Goal: Obtain resource: Obtain resource

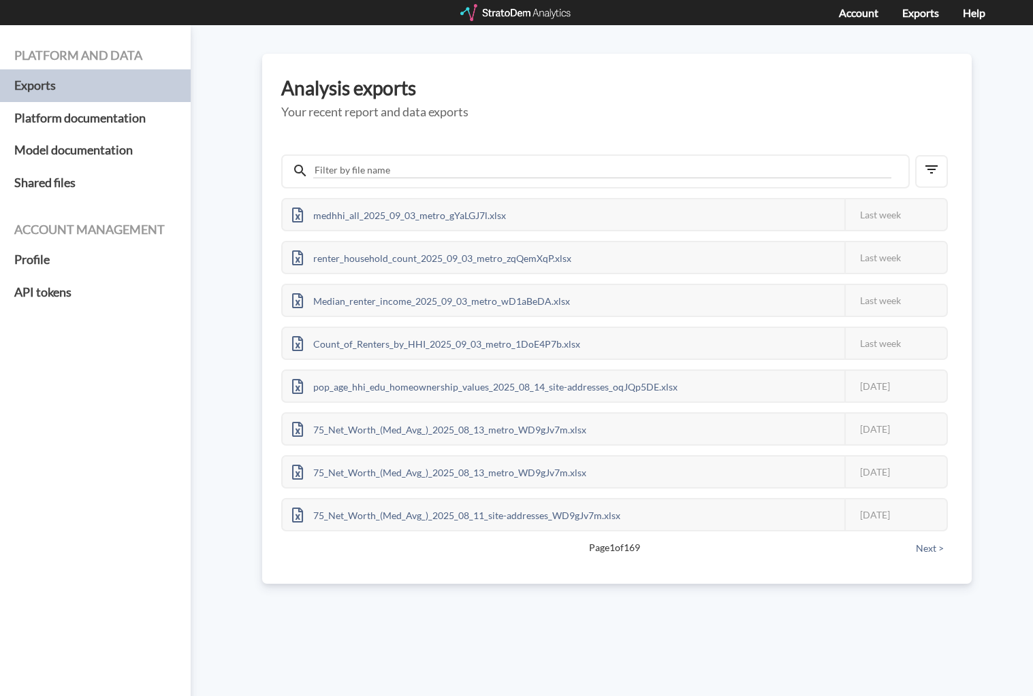
click at [513, 10] on div at bounding box center [516, 12] width 112 height 17
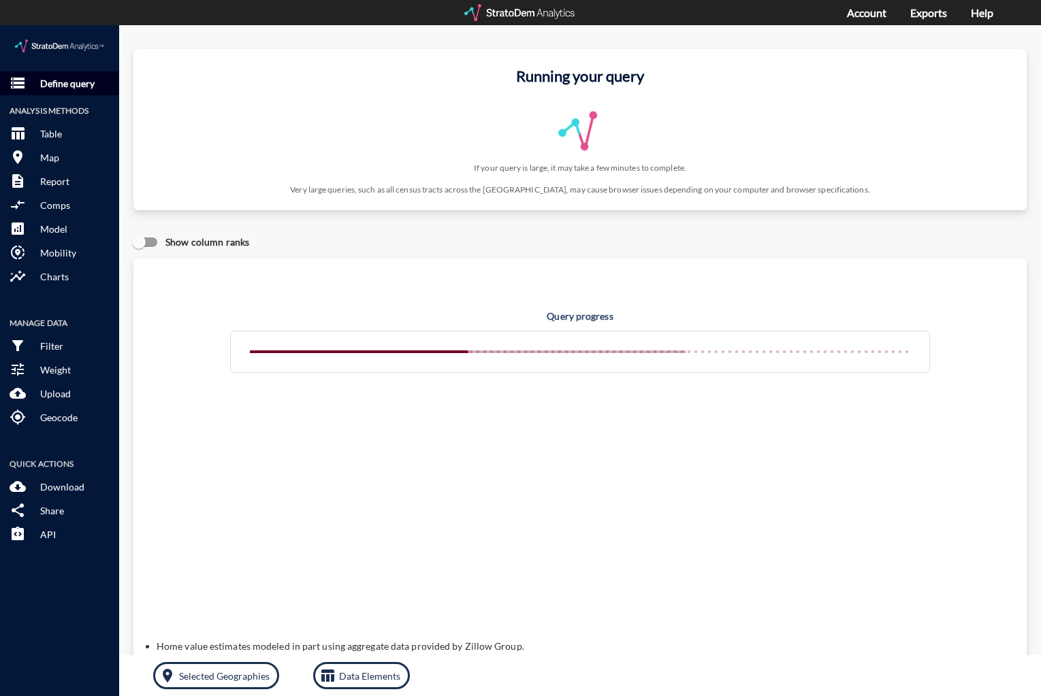
click button "storage Define query"
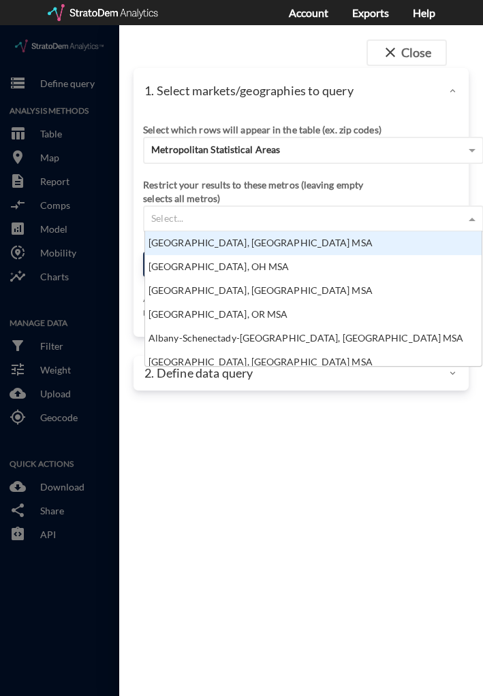
scroll to position [125, 328]
drag, startPoint x: 248, startPoint y: 189, endPoint x: 313, endPoint y: 183, distance: 65.6
click div "Select..."
click div "1. Select markets/geographies to query"
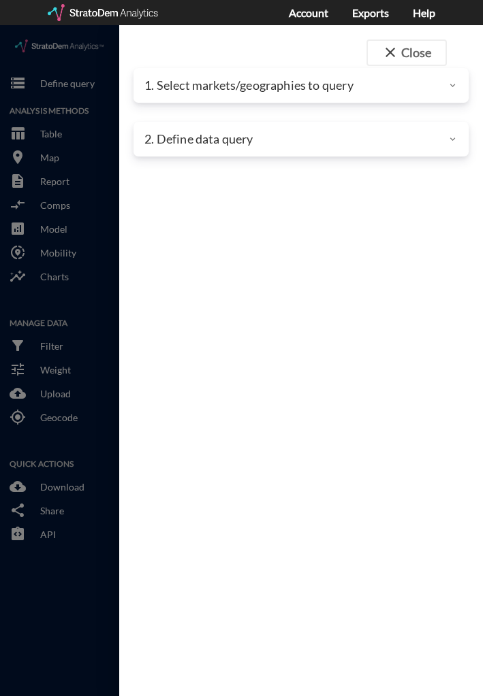
click div "2. Define data query"
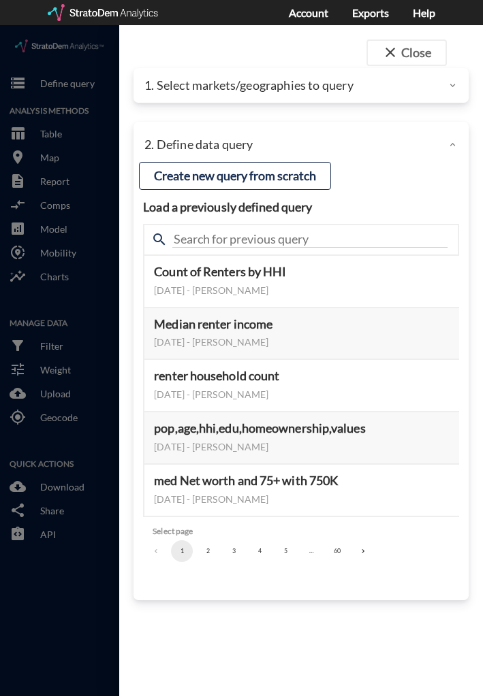
click div "close Close 1. Select markets/geographies to query Select which rows will appea…"
click p "1. Select markets/geographies to query"
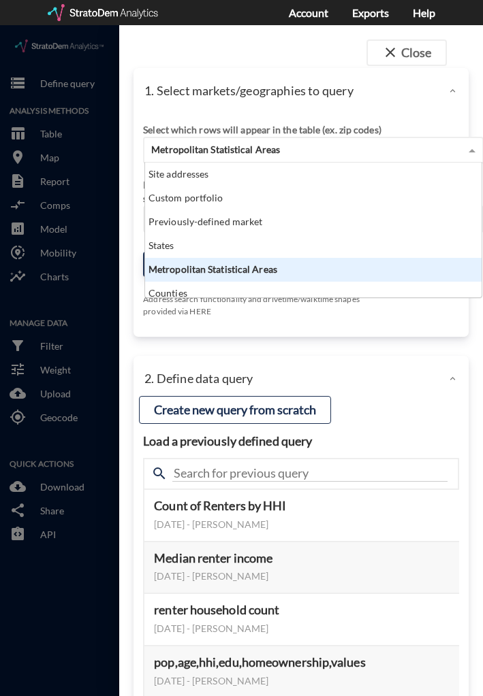
click span "Metropolitan Statistical Areas"
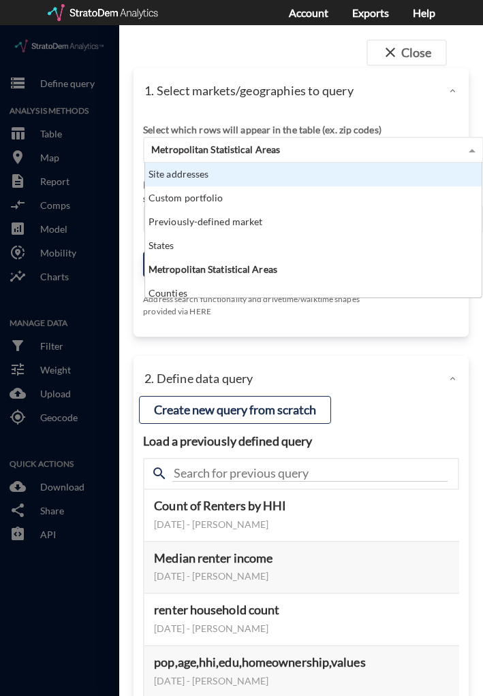
click div "Site addresses"
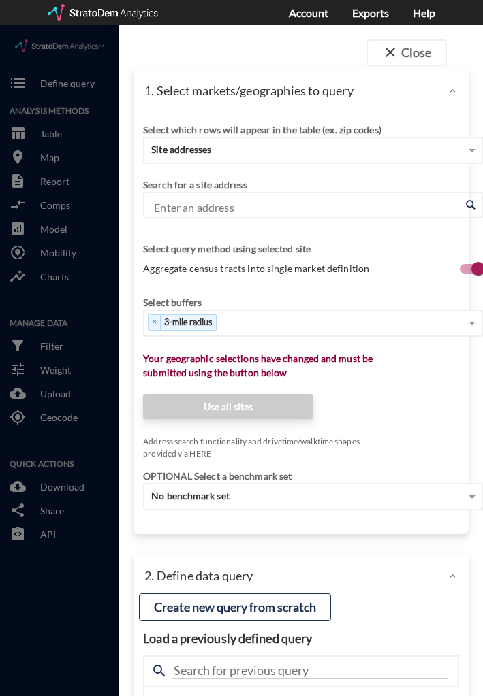
click div "Enter an address Enter an address"
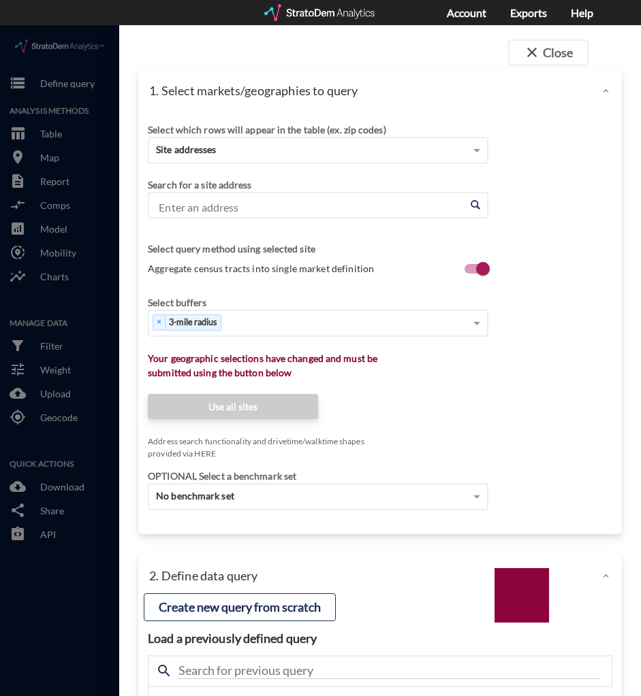
click input "Enter an address"
paste input "3003 Memorial Ct, Houston, TX 77007"
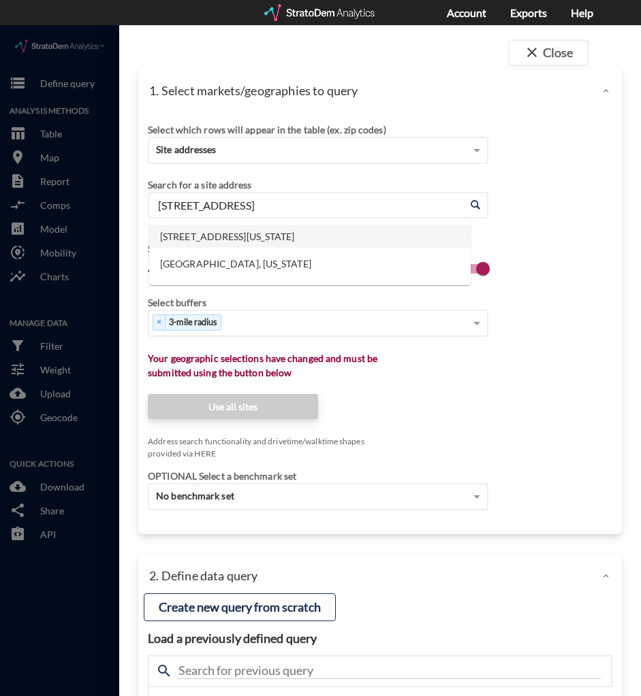
click li "3003 Memorial Ct, Houston, Texas"
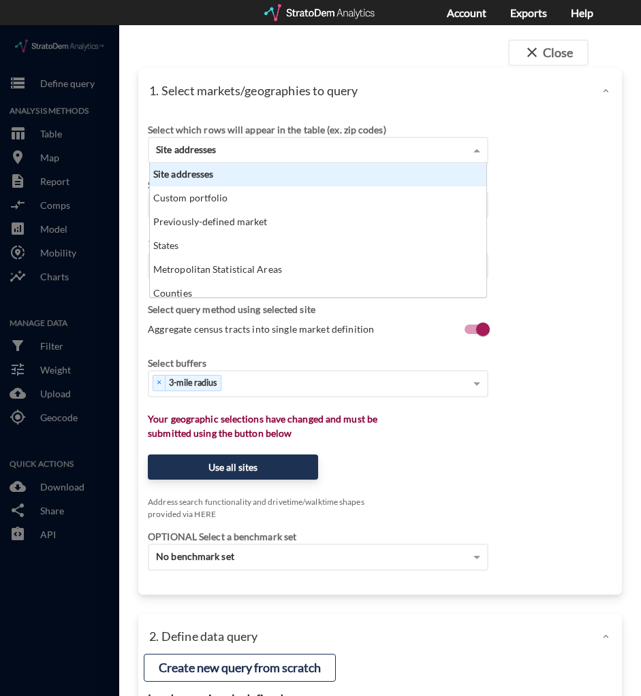
click div "Site addresses"
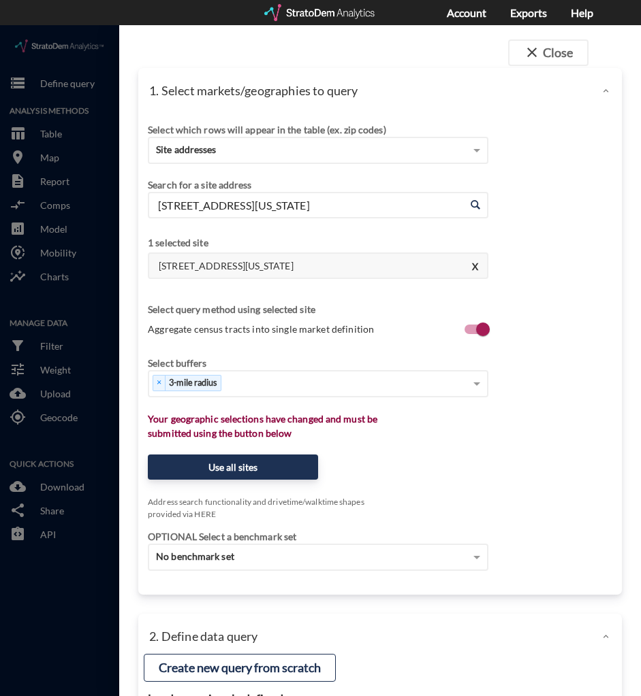
click div "Select which rows will appear in the table (ex. zip codes) Site addresses Selec…"
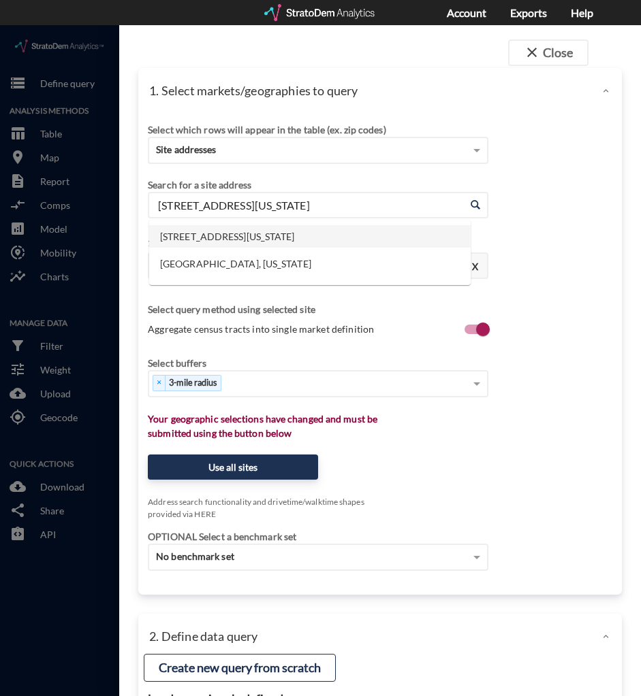
click input "3003 Memorial Ct, Houston, Texas"
paste input "1415 NC-54, Durham, NC 27713"
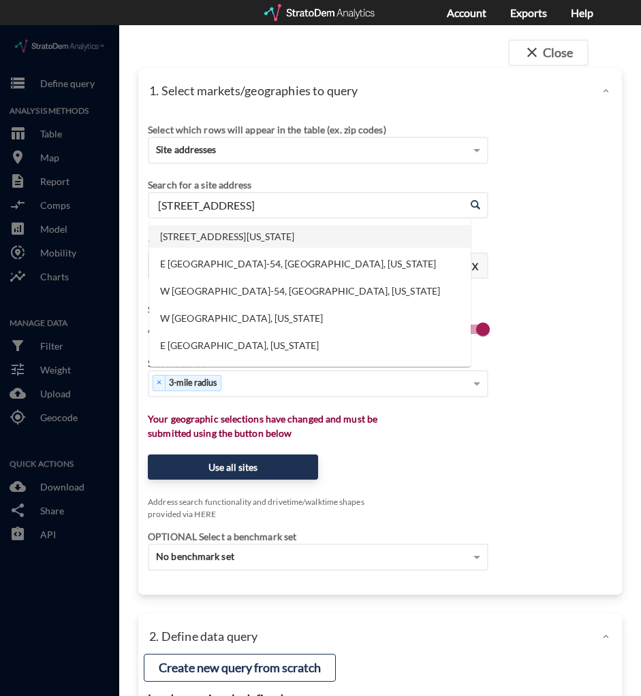
click li "1415 NC-54, Durham, North Carolina"
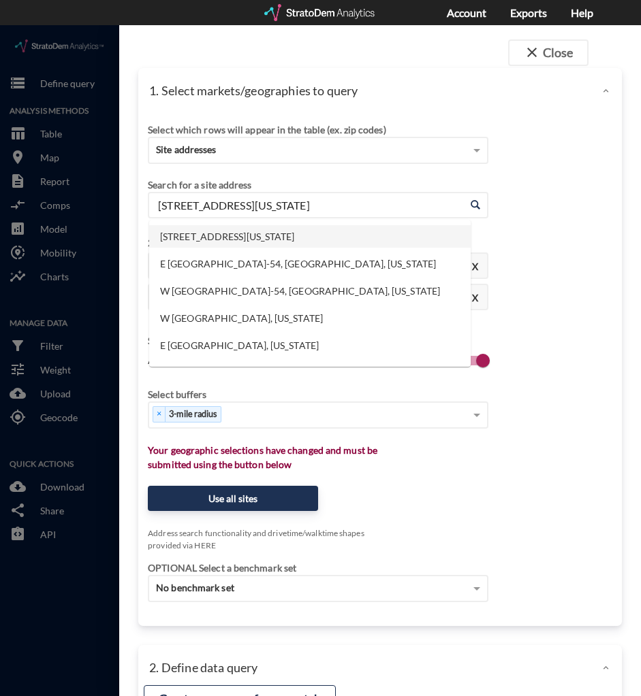
drag, startPoint x: 354, startPoint y: 179, endPoint x: 27, endPoint y: 205, distance: 328.4
click div "close Close 1. Select markets/geographies to query Select which rows will appea…"
paste input "2201 Oakwood View Dr, Raleigh, NC 27614"
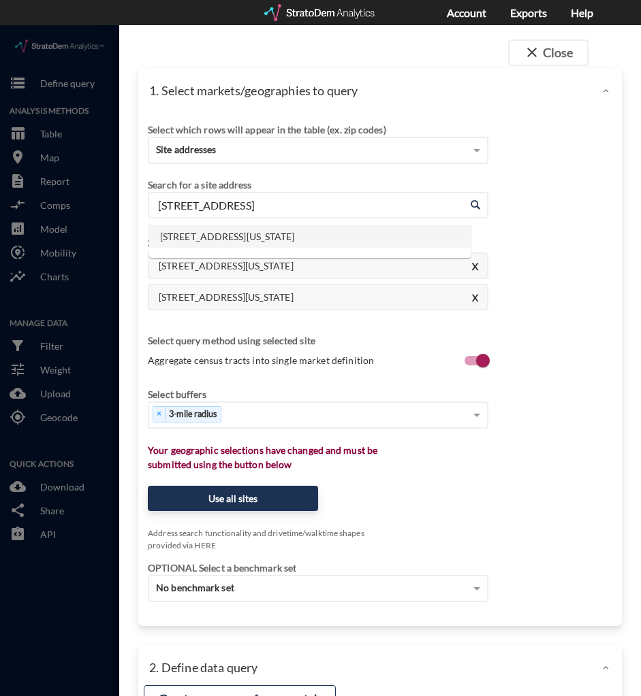
click li "12201 Oakwood View Dr, Raleigh, North Carolina"
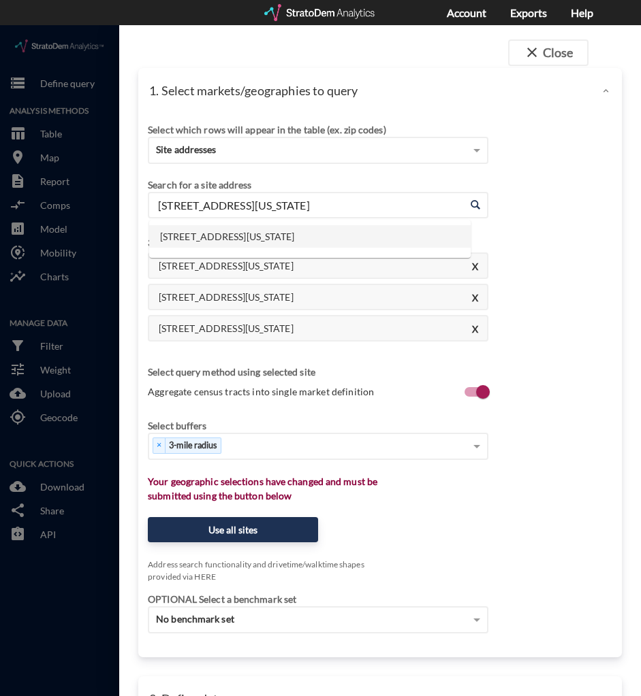
drag, startPoint x: 405, startPoint y: 181, endPoint x: -39, endPoint y: 160, distance: 444.3
click html "/vantagepoint/us/-1 storage Define query Analysis Methods table_chart Table roo…"
paste input "6201 Gunn Hwy, Tampa, FL 33625"
click li "6201 Gunn Hwy, Tampa, Florida"
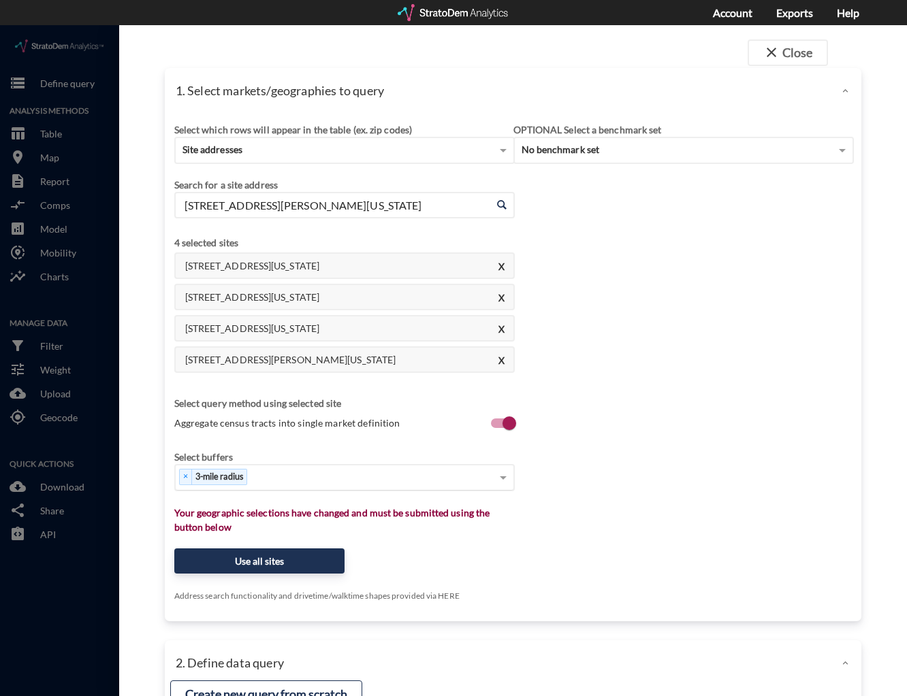
type input "6201 Gunn Hwy, Tampa, Florida"
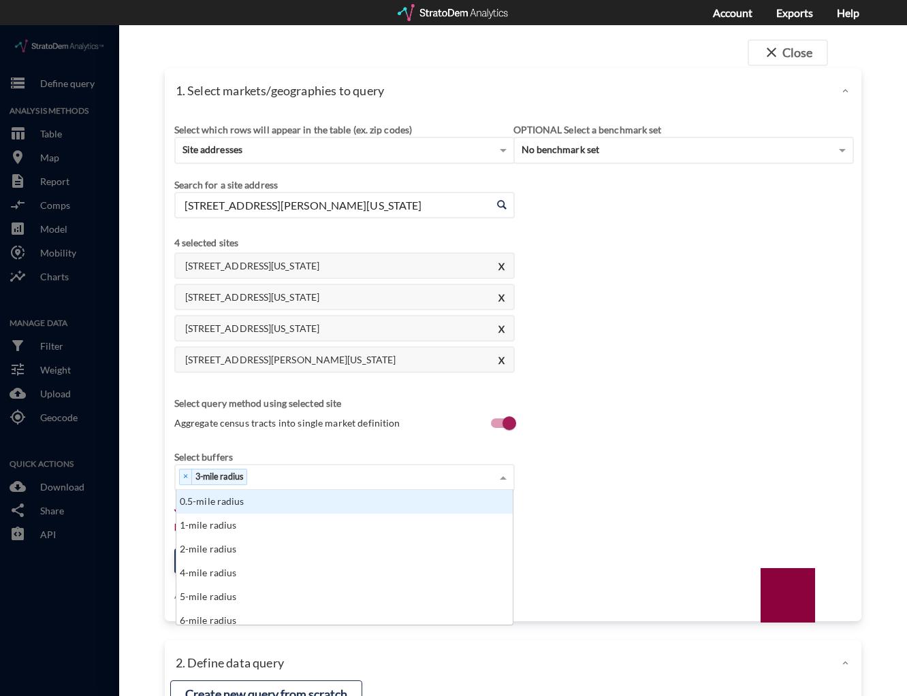
click div "× 3-mile radius"
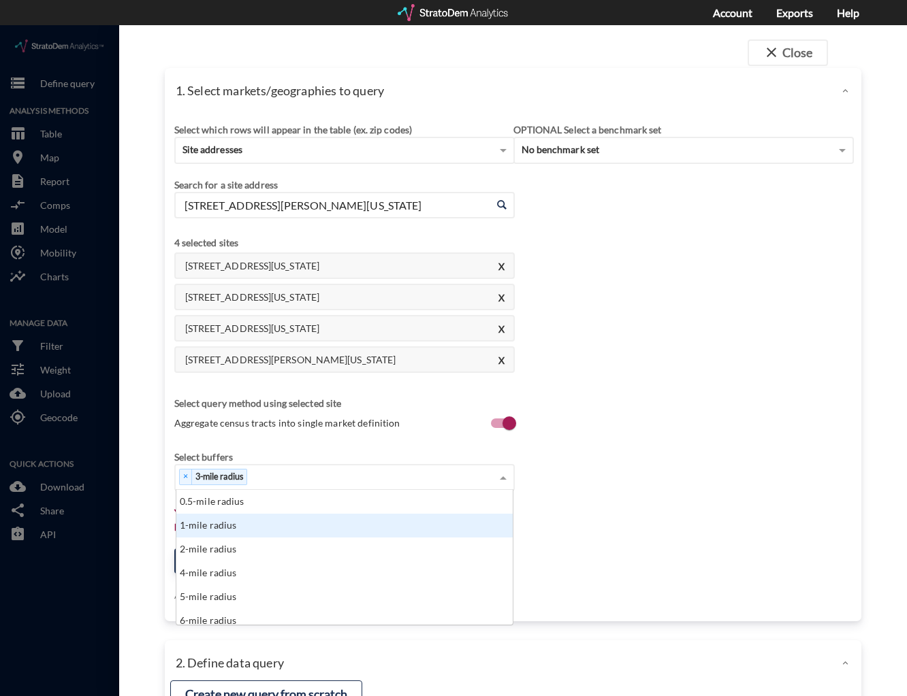
click div "1-mile radius"
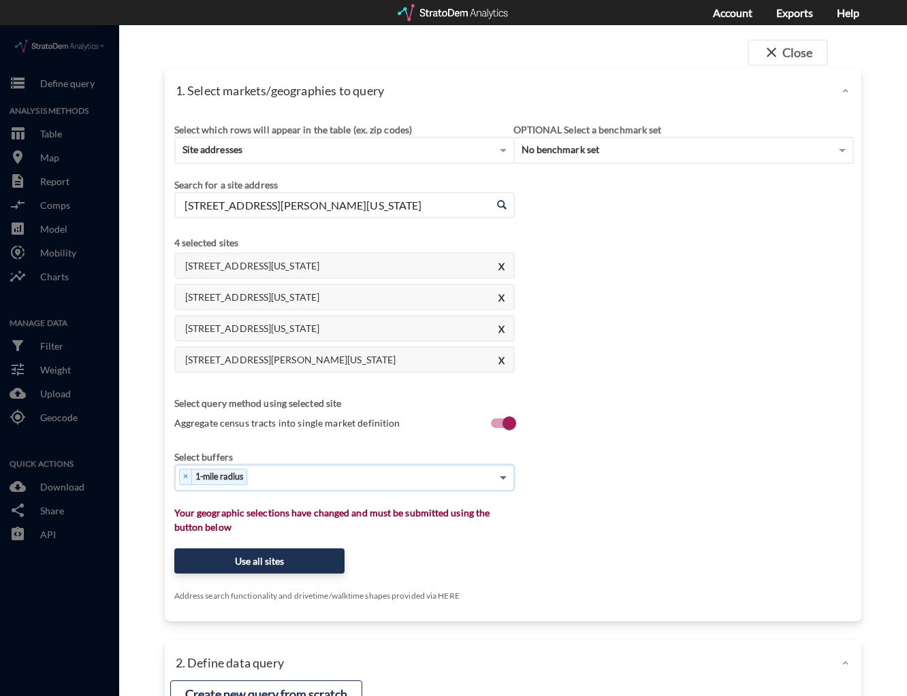
click span
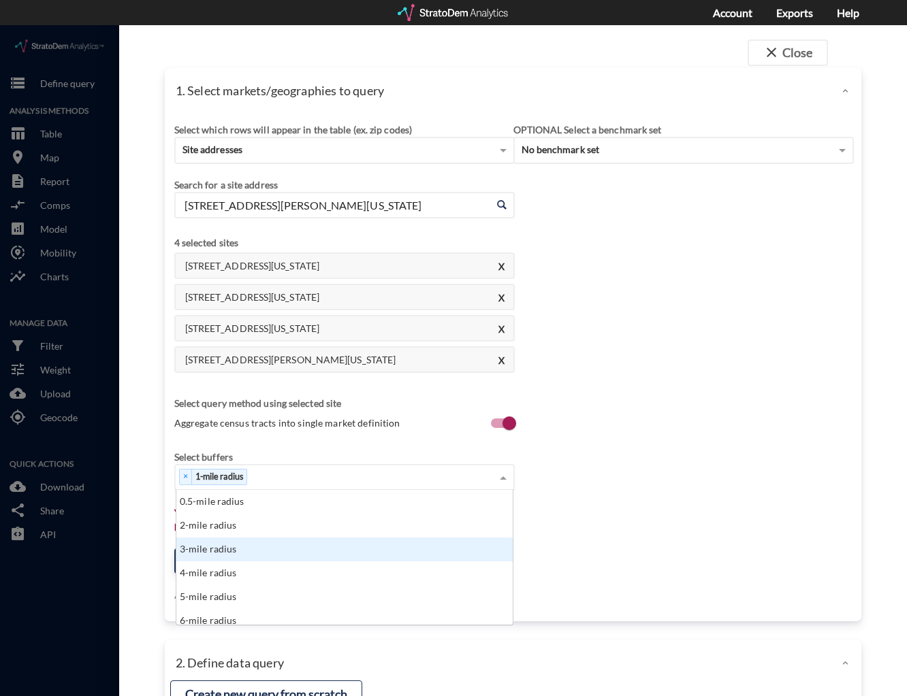
click div "3-mile radius"
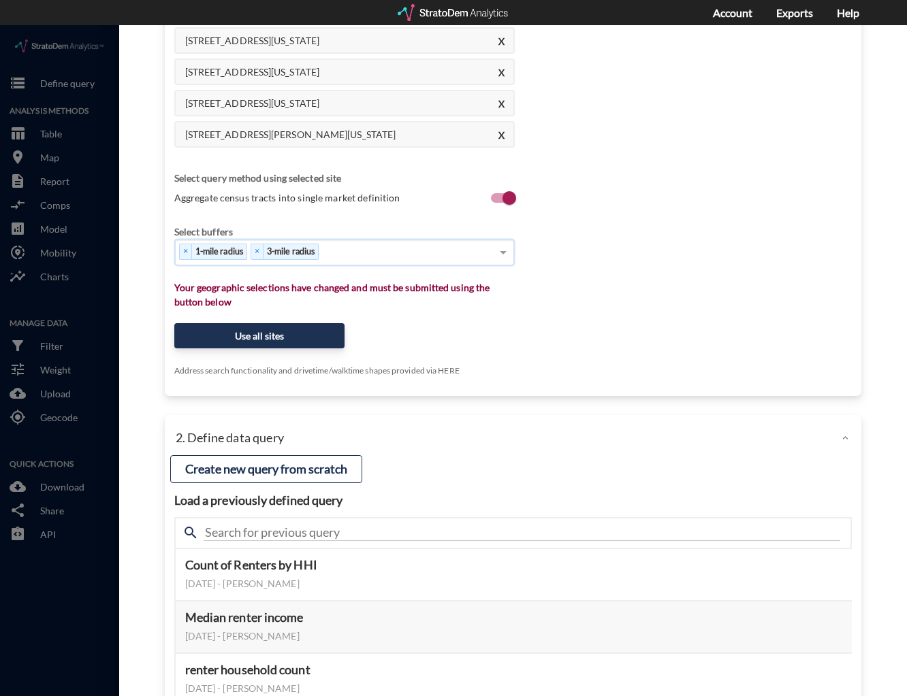
scroll to position [226, 0]
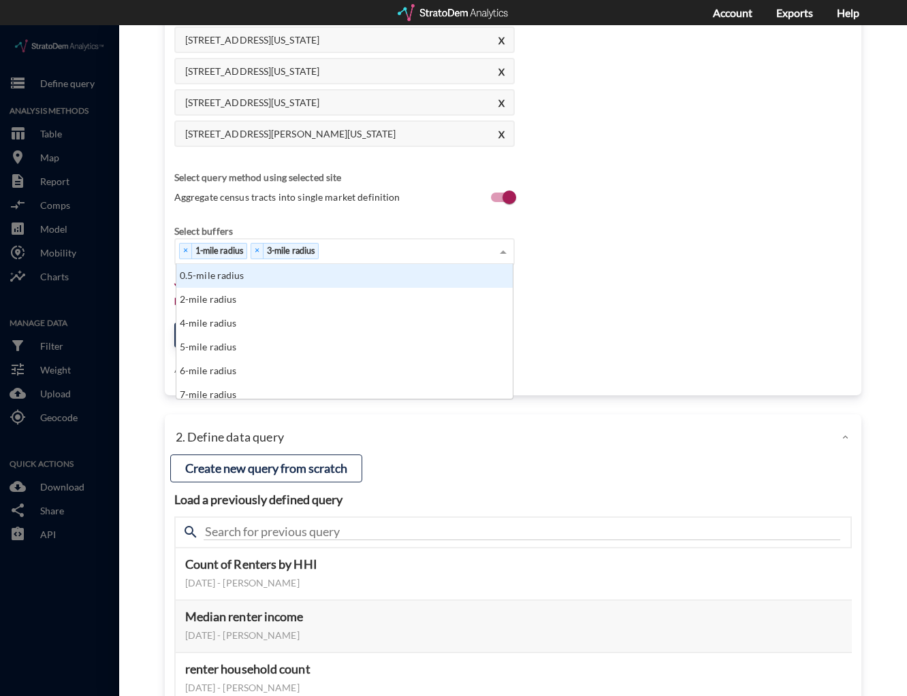
click div "× 1-mile radius × 3-mile radius"
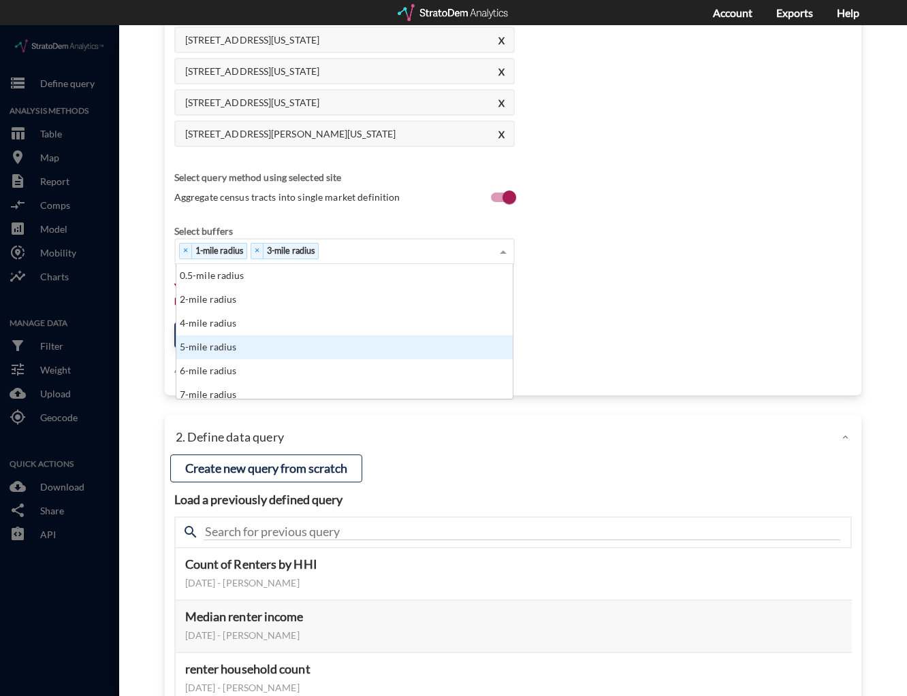
click div "5-mile radius"
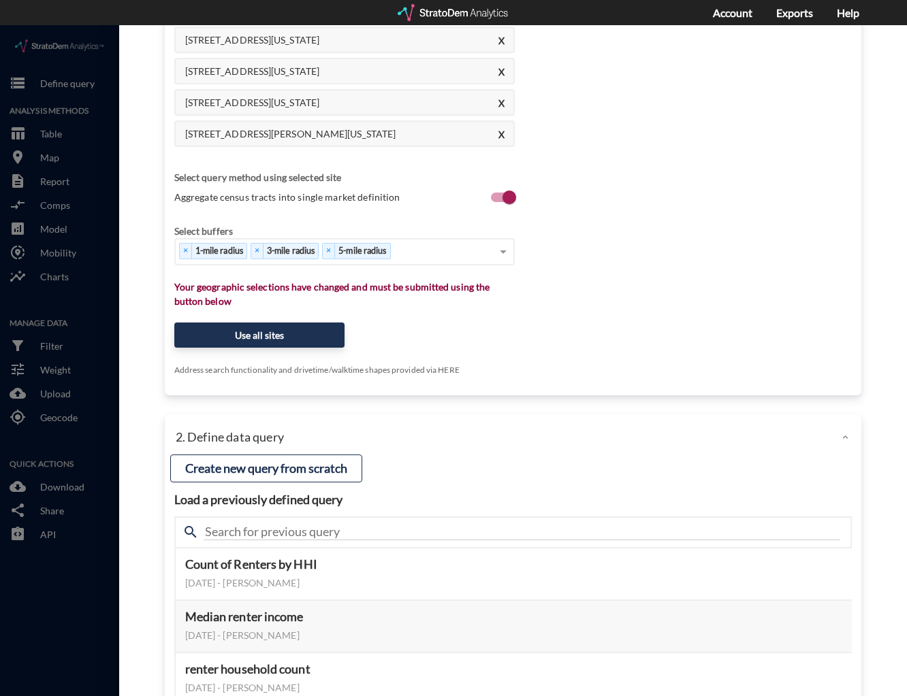
click div "Select which rows will appear in the table (ex. zip codes) Site addresses Selec…"
click button "Use all sites"
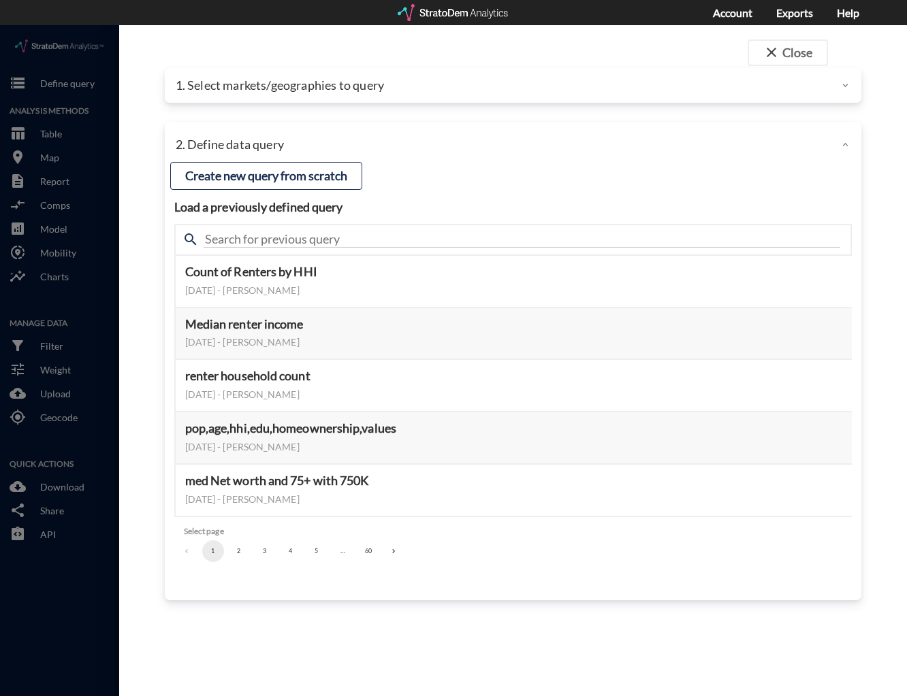
scroll to position [0, 0]
click button "Create new query from scratch"
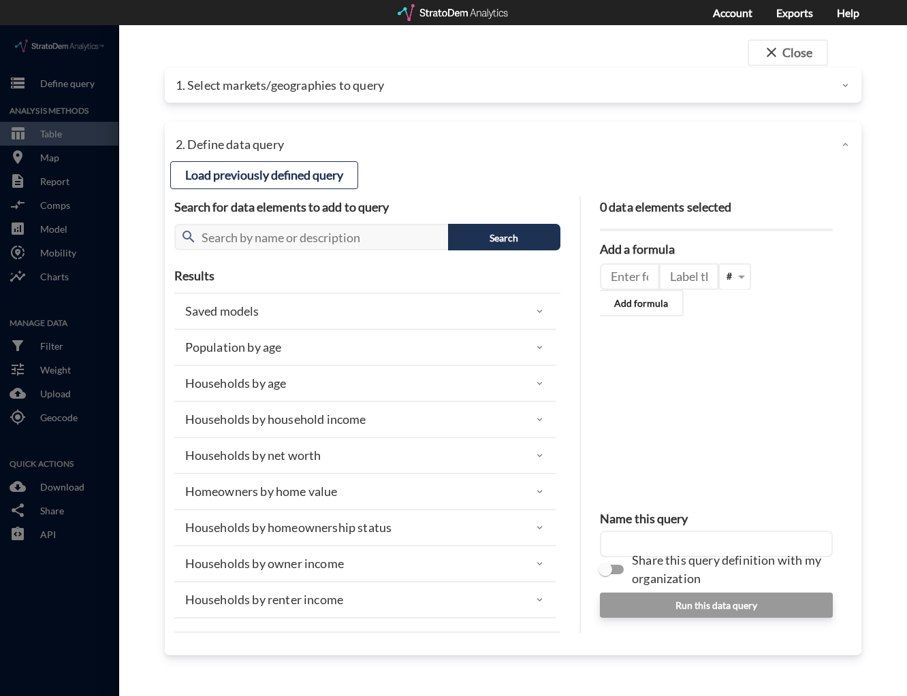
click div "Population by age"
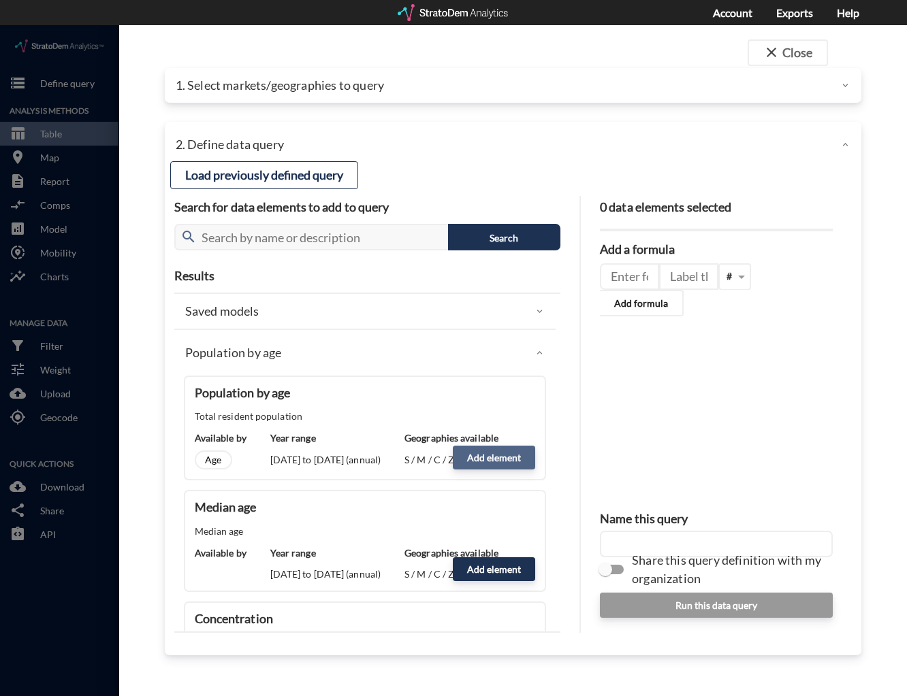
click button "Add element"
type input "POPULATION"
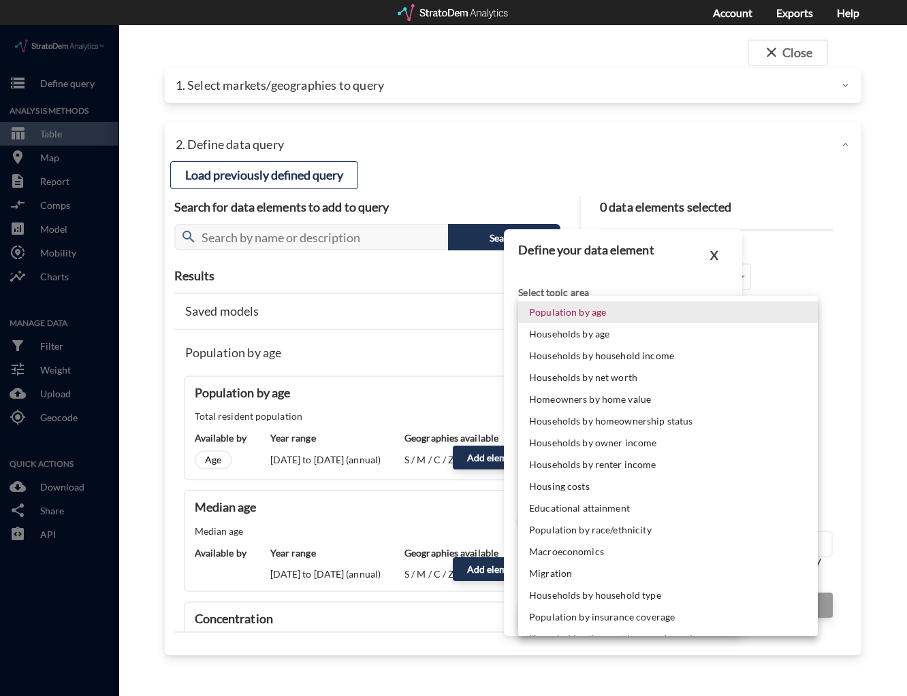
click body "/vantagepoint/us/-1 storage Define query Analysis Methods table_chart Table roo…"
click li "Population by age"
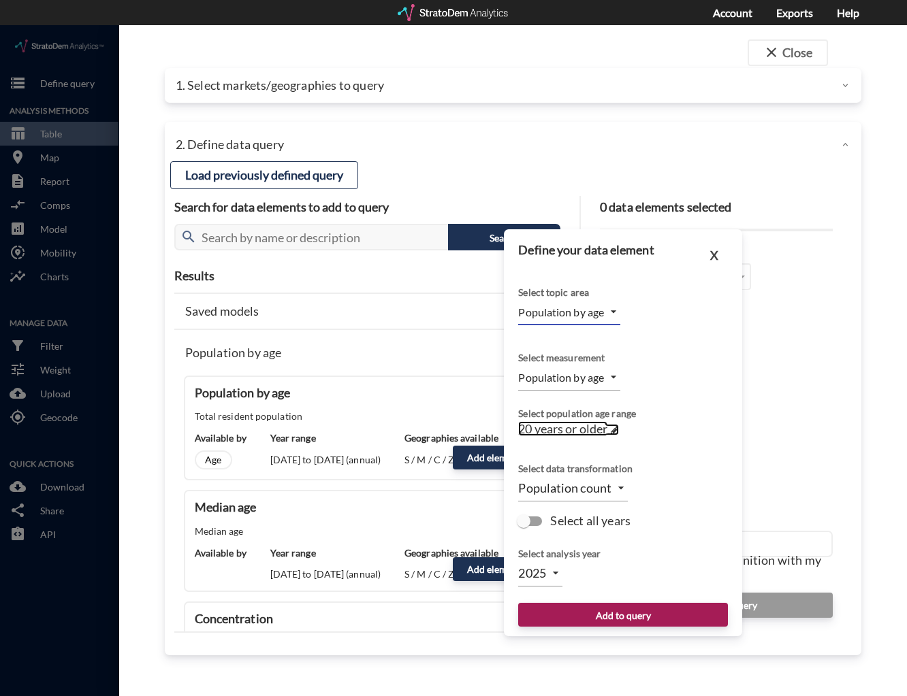
click span
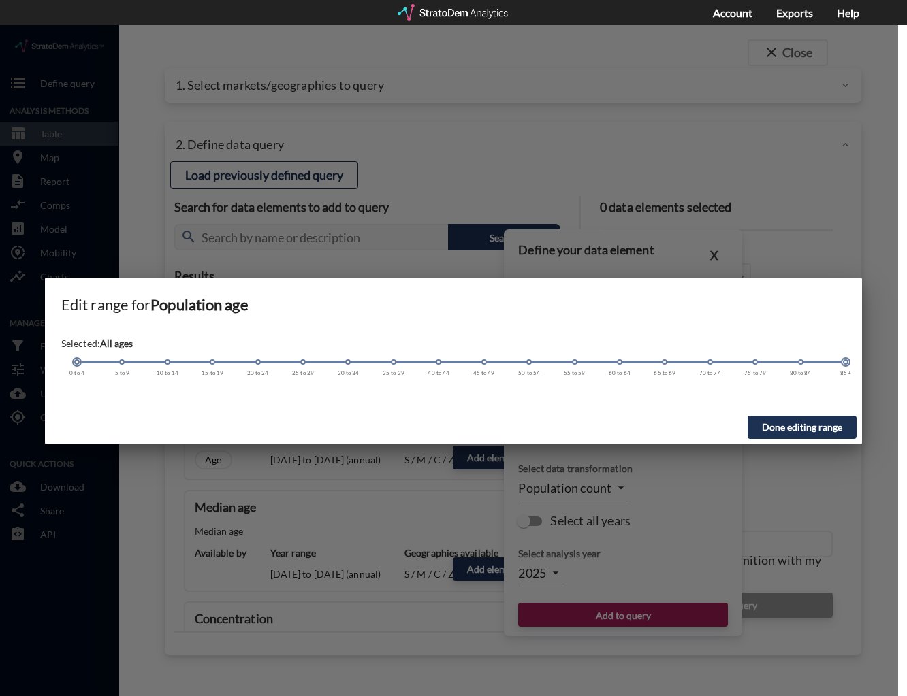
drag, startPoint x: 264, startPoint y: 340, endPoint x: -12, endPoint y: 337, distance: 275.7
click html "/vantagepoint/us/-1 storage Define query Analysis Methods table_chart Table roo…"
click div "Done editing range"
click button "Done editing range"
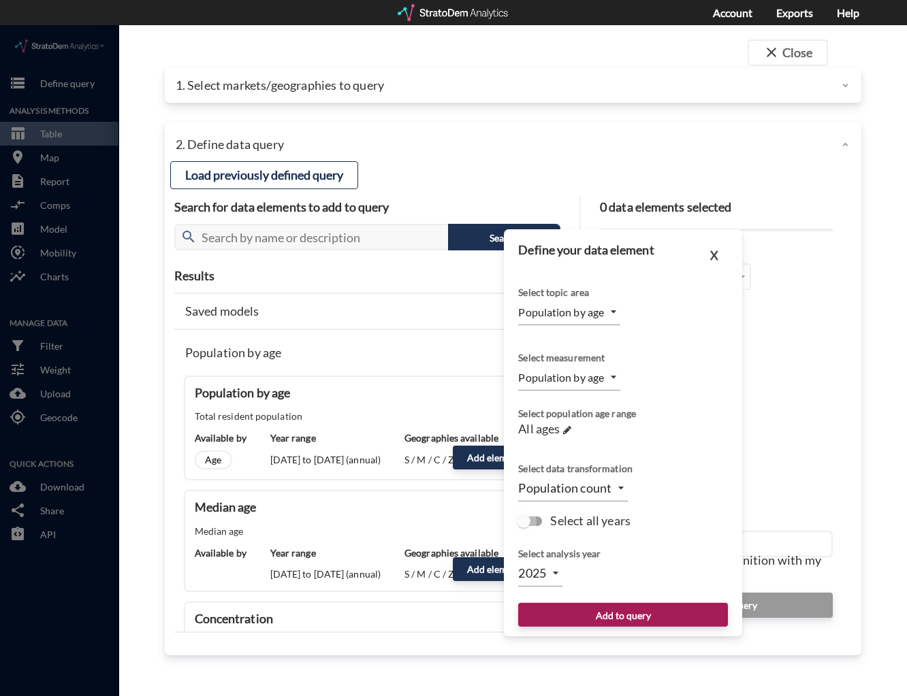
click input "Select all years"
checkbox input "true"
type input "TIME_SERIES_DL"
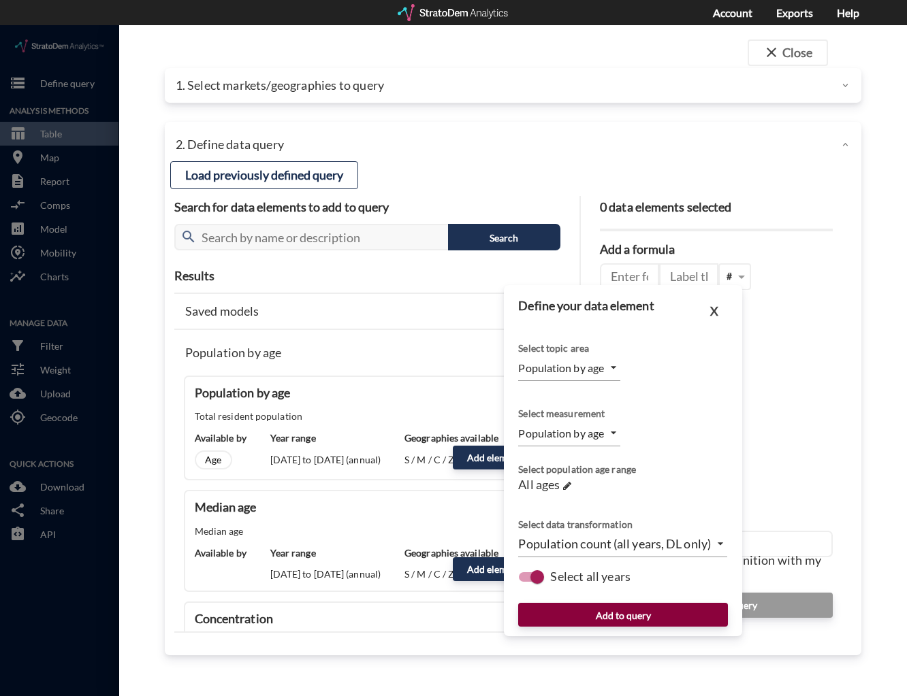
click button "Add to query"
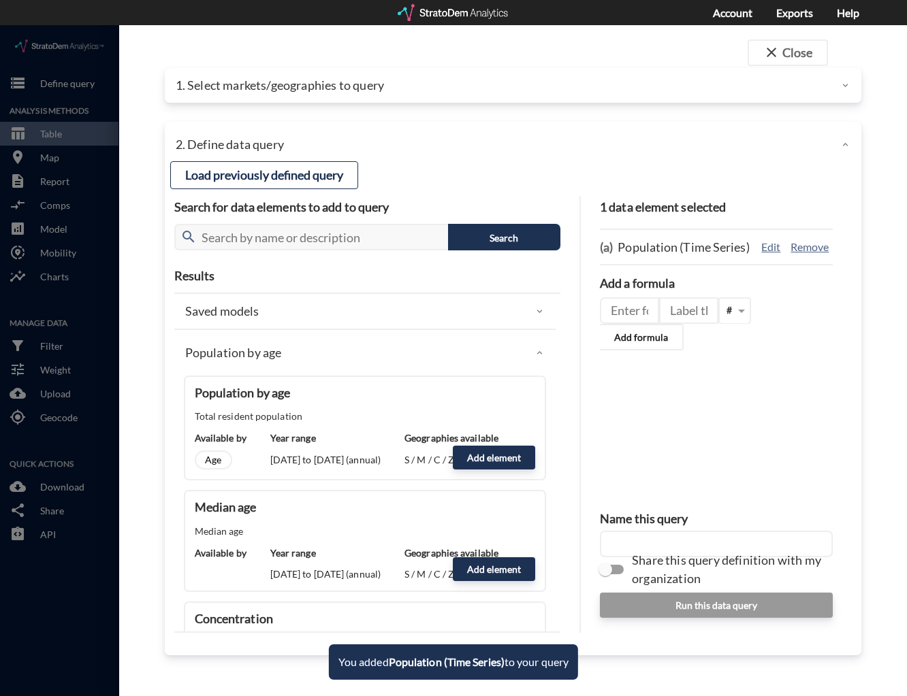
click div "Population by age"
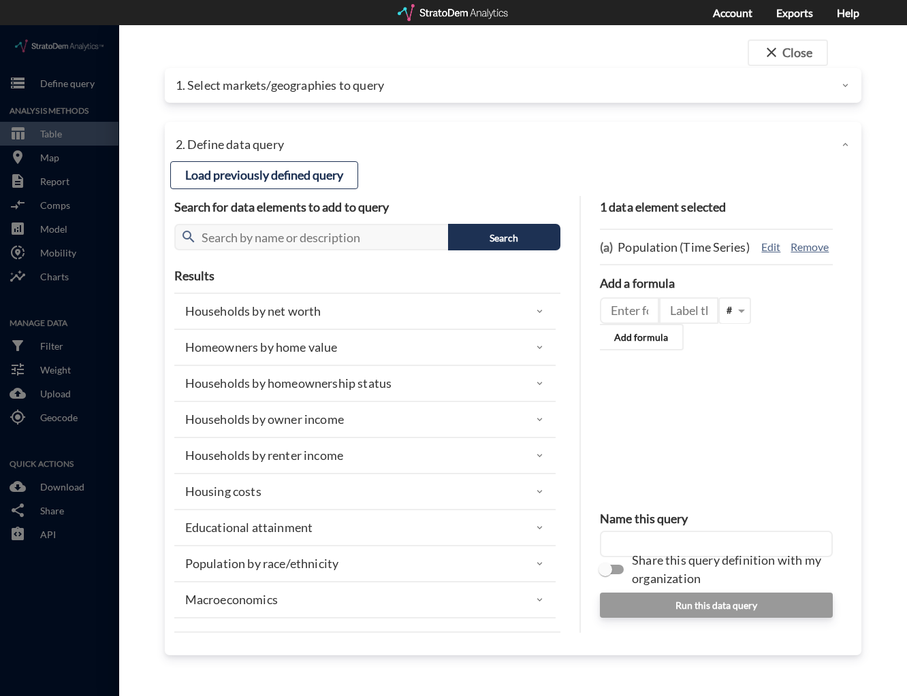
scroll to position [145, 0]
click p "Households by homeownership status"
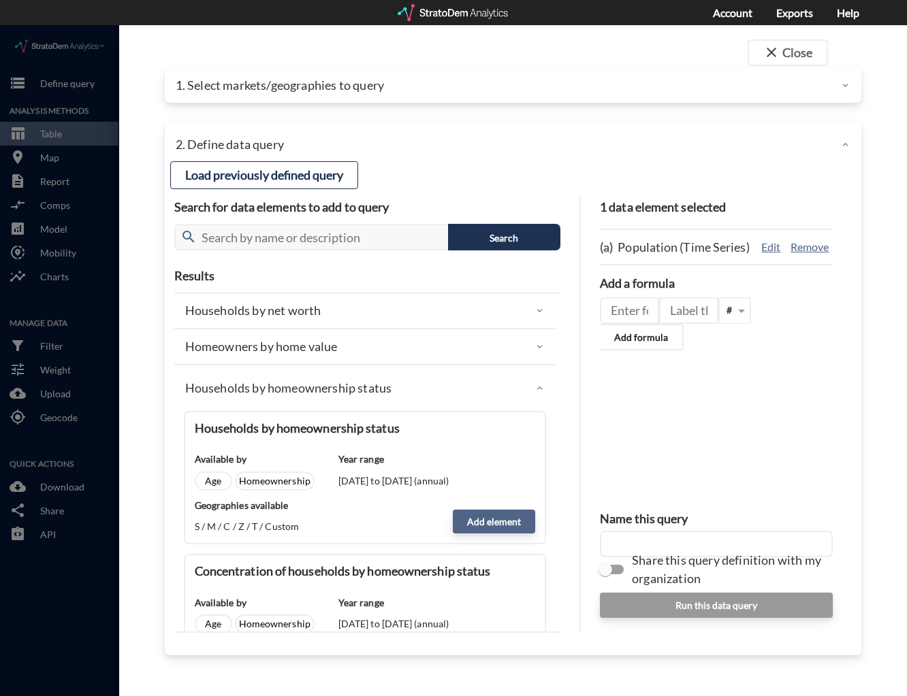
click button "Add element"
type input "HOMEOWNERSHIP_STATUS"
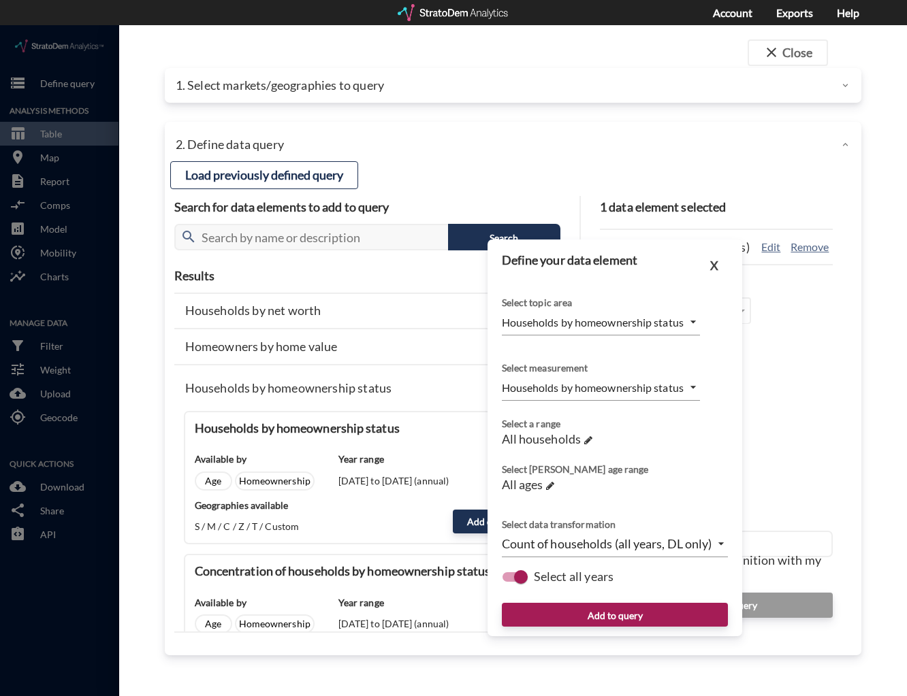
click body "/vantagepoint/us/-1 storage Define query Analysis Methods table_chart Table roo…"
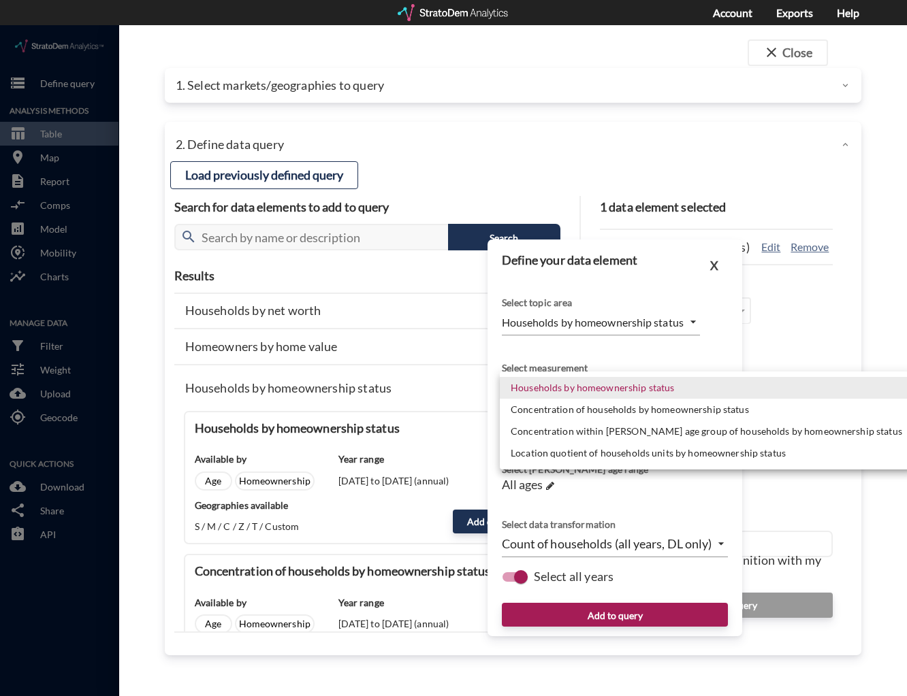
click li "Concentration of households by homeownership status"
type input "PERCENTAGE_OF_TOTAL_OWNER_RENTER"
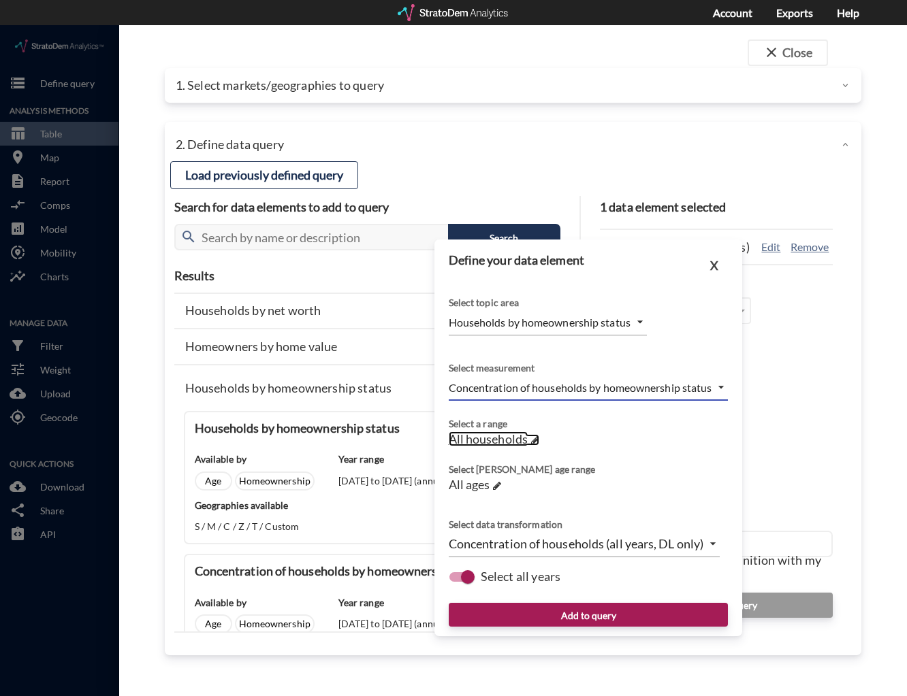
click span "All households"
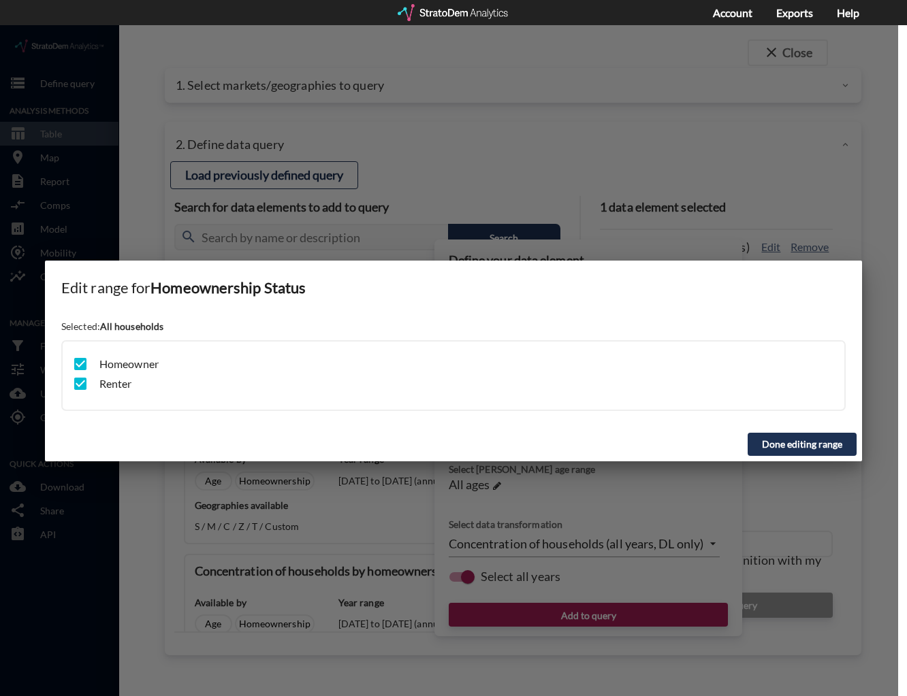
click input "checkbox"
checkbox input "false"
click input "checkbox"
checkbox input "true"
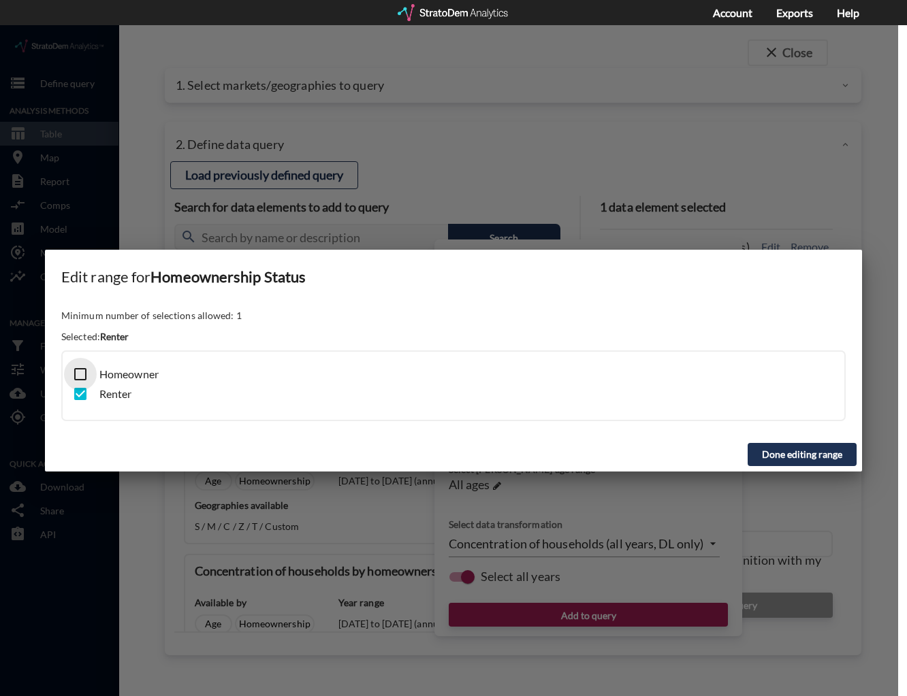
click input "checkbox"
checkbox input "true"
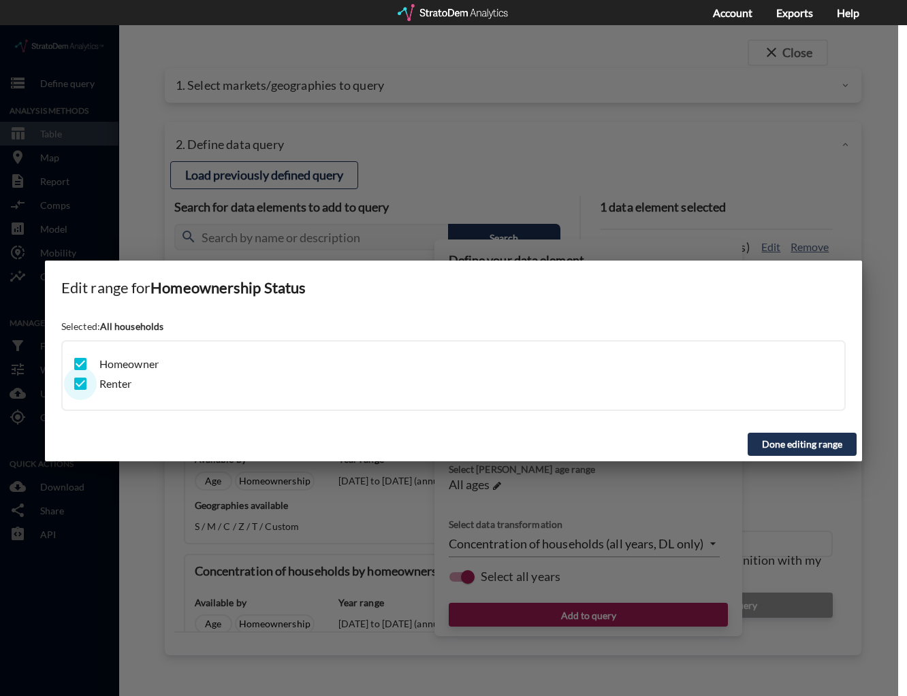
click input "checkbox"
checkbox input "true"
click input "checkbox"
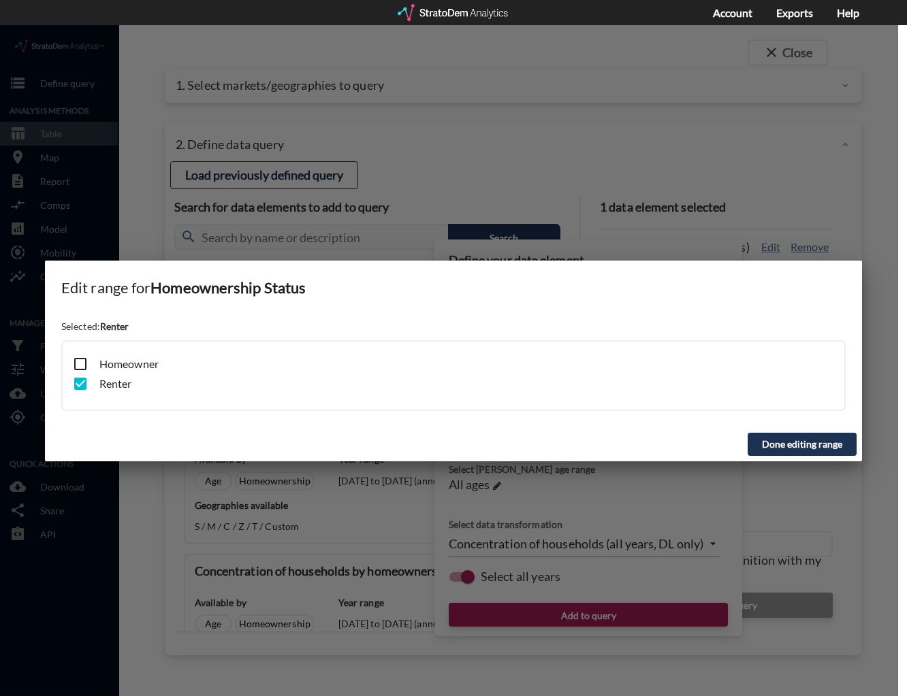
checkbox input "true"
click input "checkbox"
checkbox input "false"
click button "Done editing range"
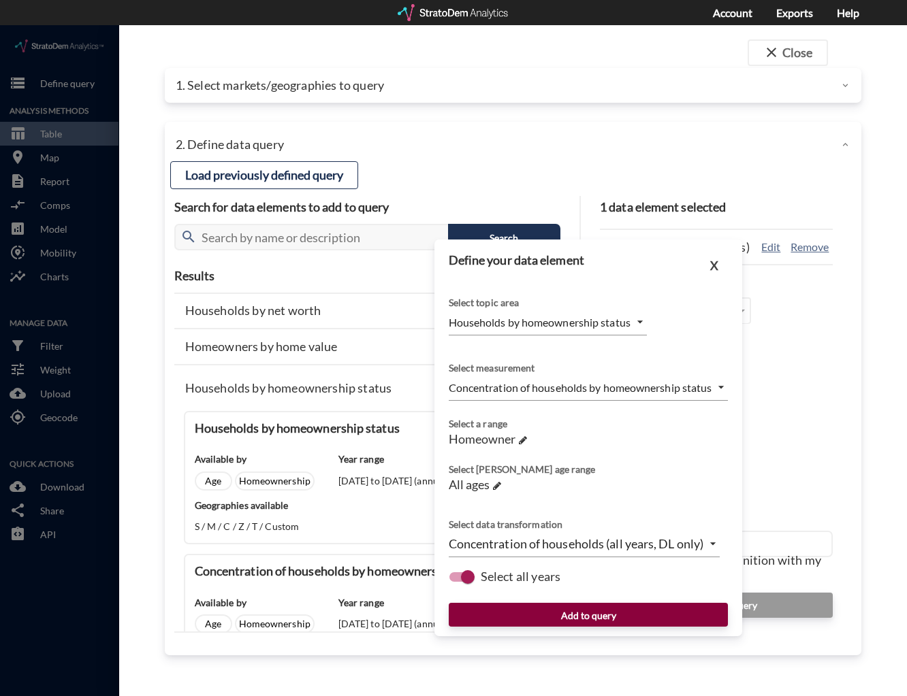
click button "Add to query"
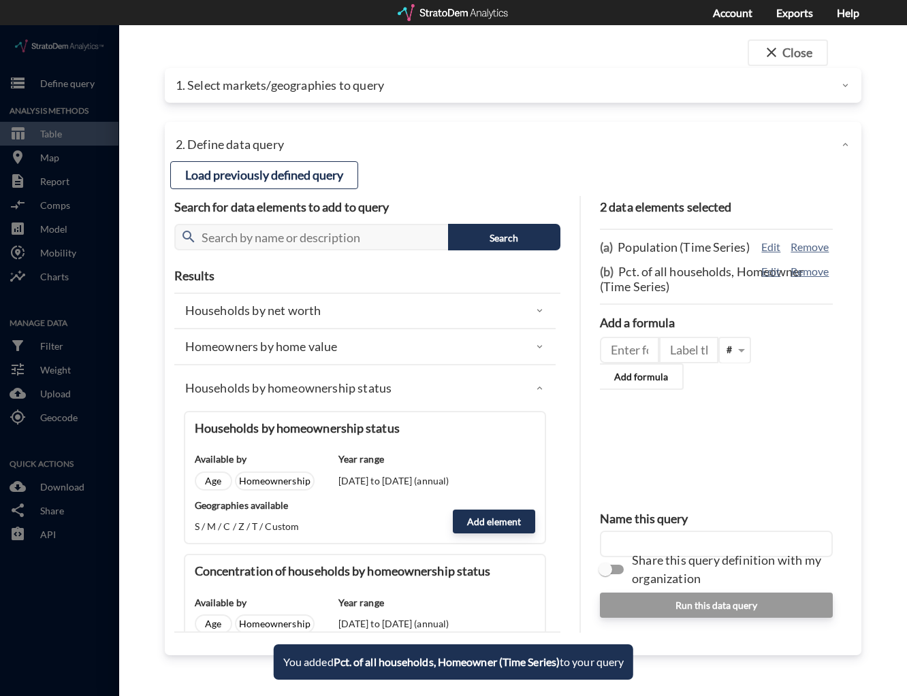
click div "Households by homeownership status"
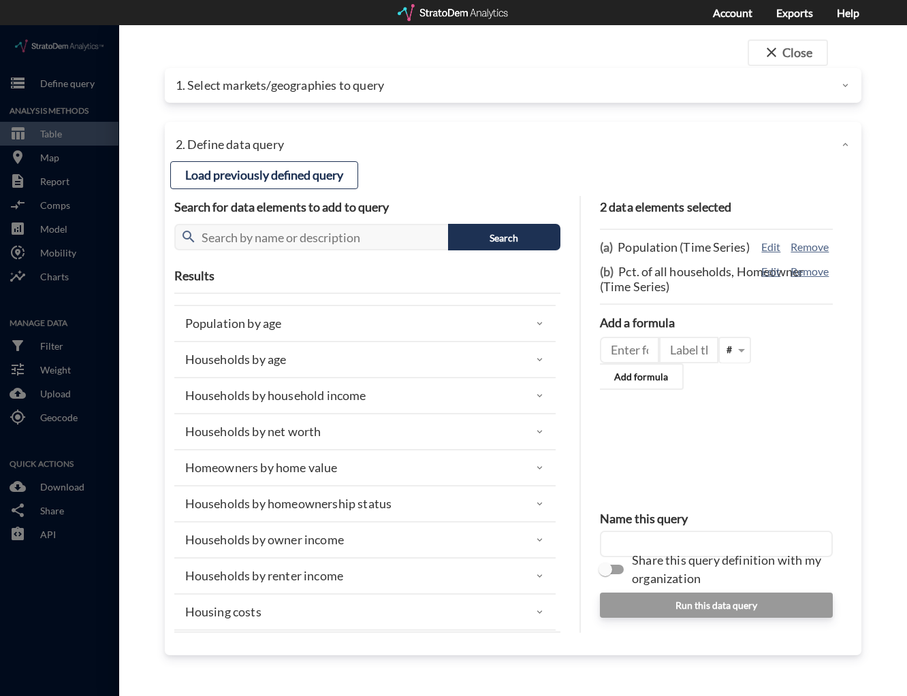
scroll to position [23, 0]
click div "Households by household income"
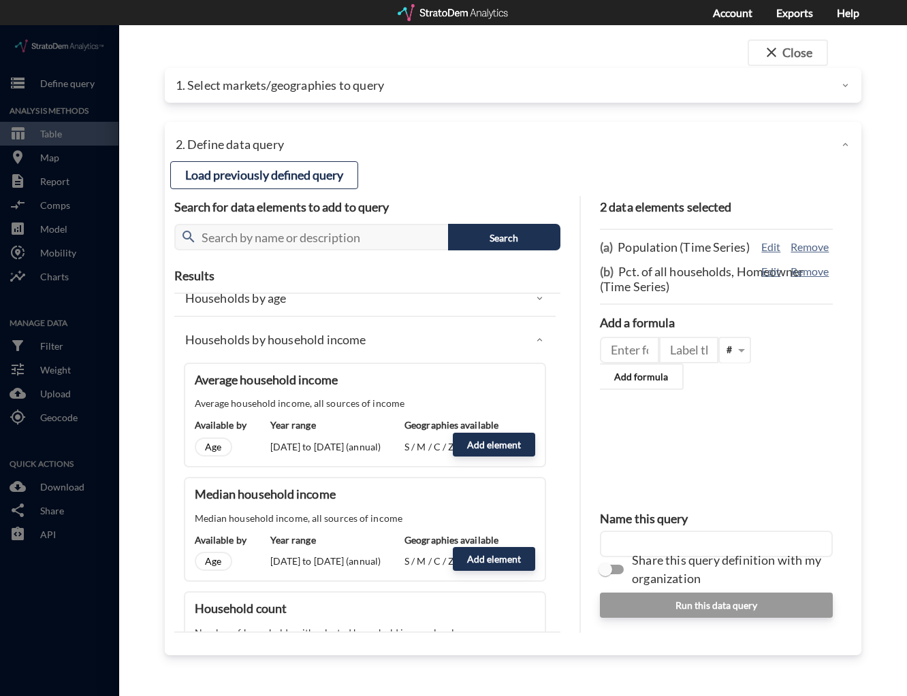
scroll to position [86, 0]
click button "Add element"
type input "HHI_DYNAMICS"
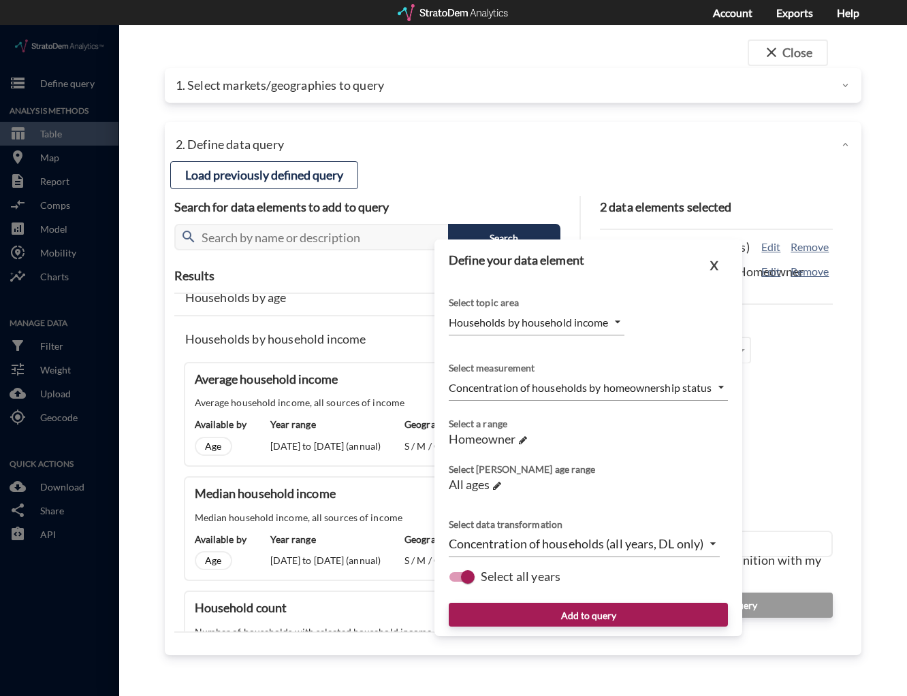
type input "MEDIAN"
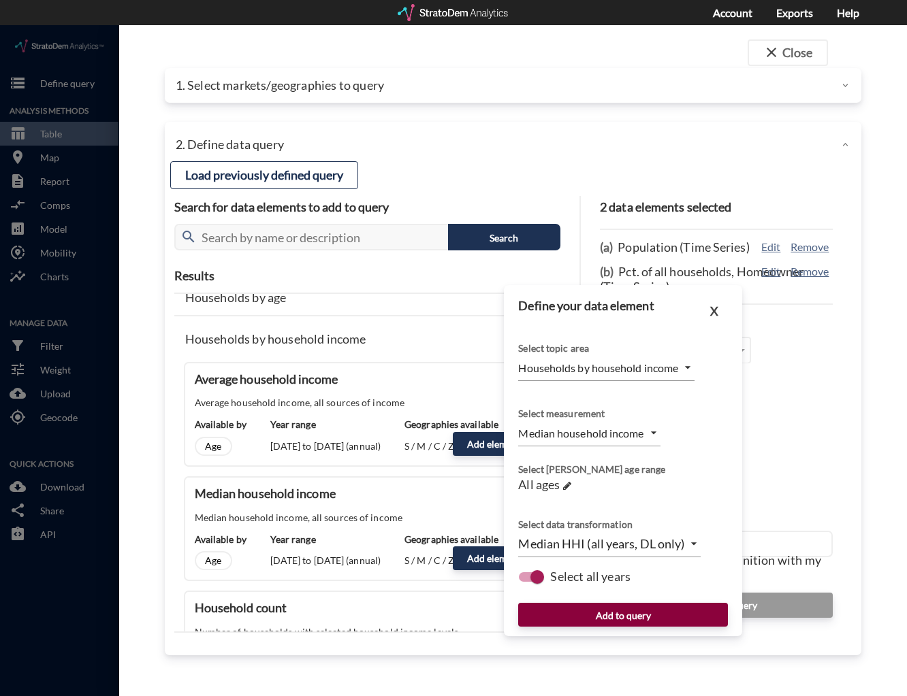
click button "Add to query"
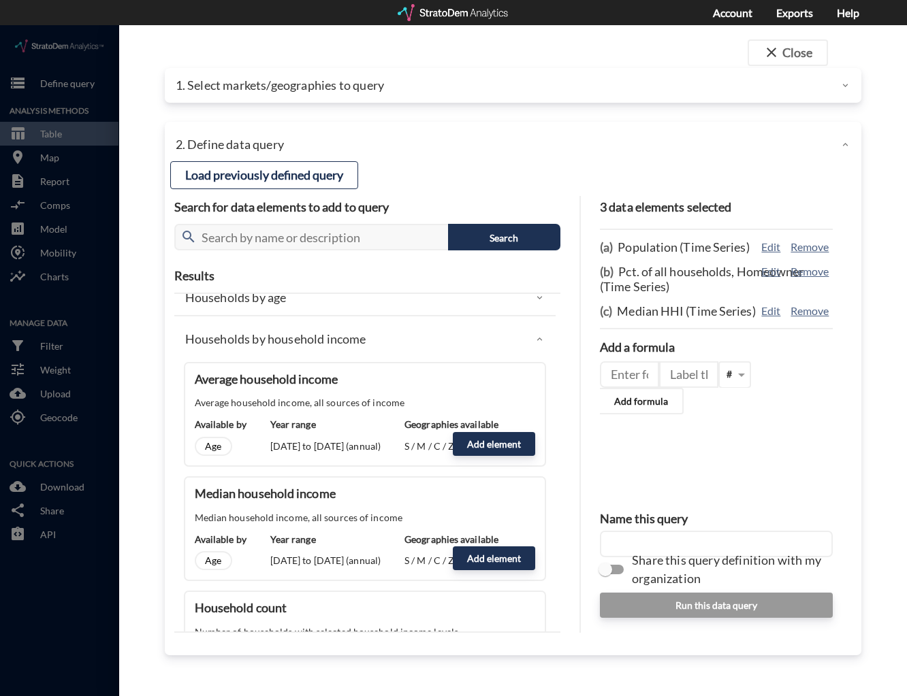
click div "Households by household income"
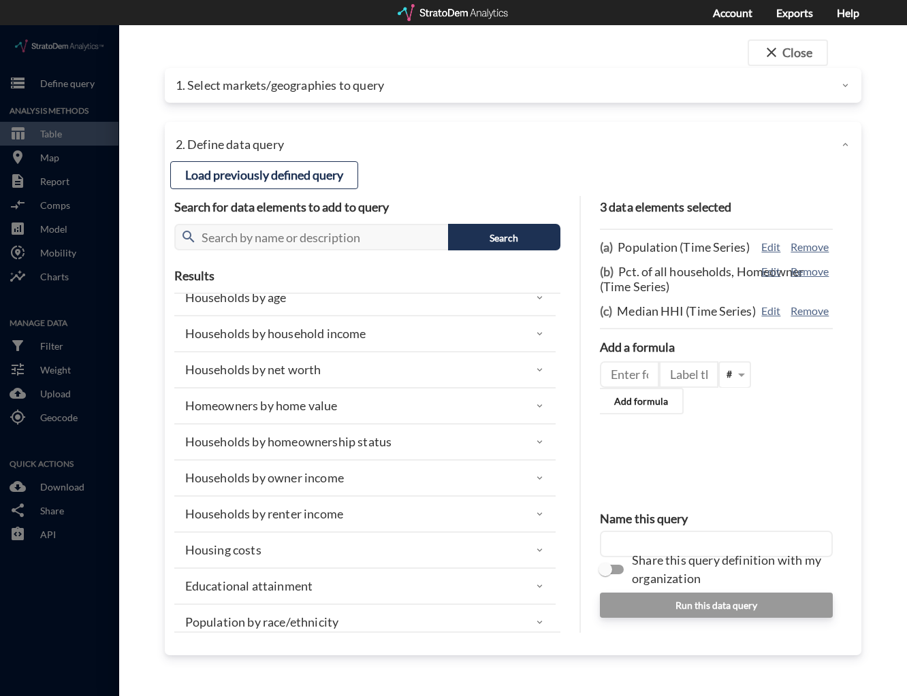
scroll to position [123, 0]
click div "Educational attainment"
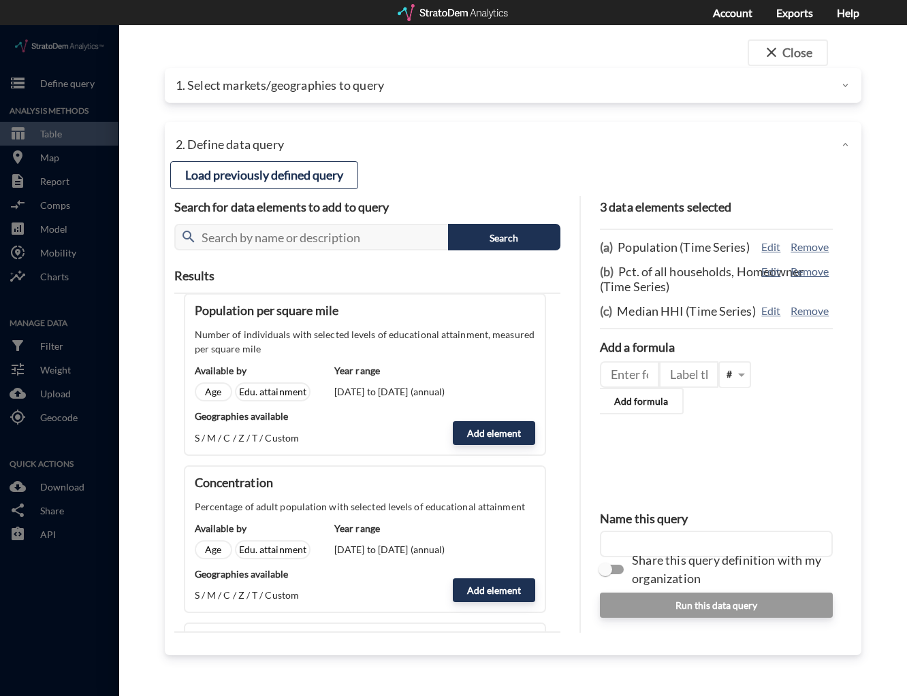
scroll to position [566, 0]
click button "Add element"
type input "EDUCATIONAL_ATTAINMENT_GRAD"
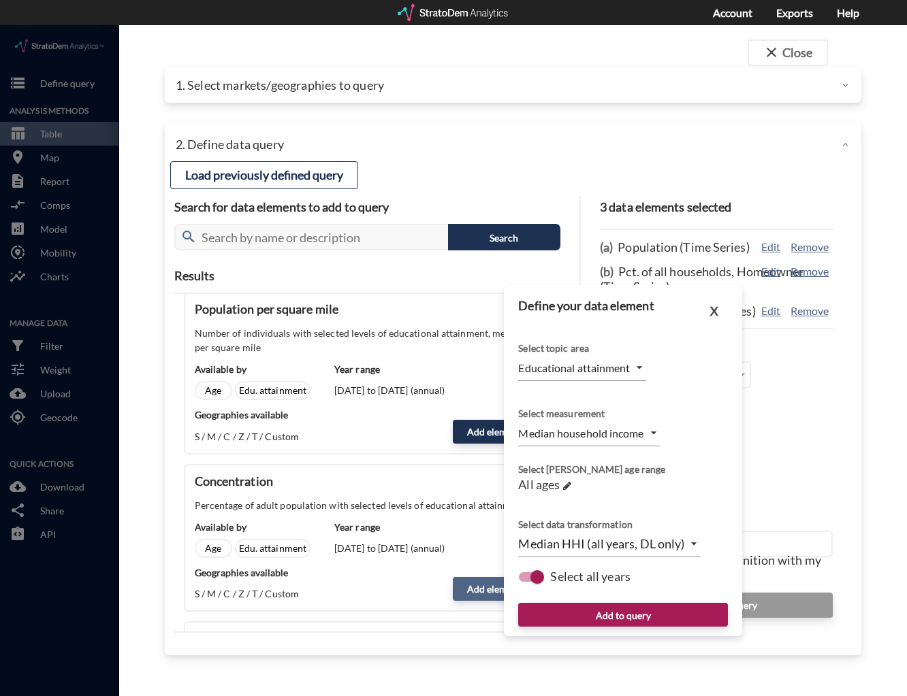
type input "PERCENTAGE_OF_TOTAL"
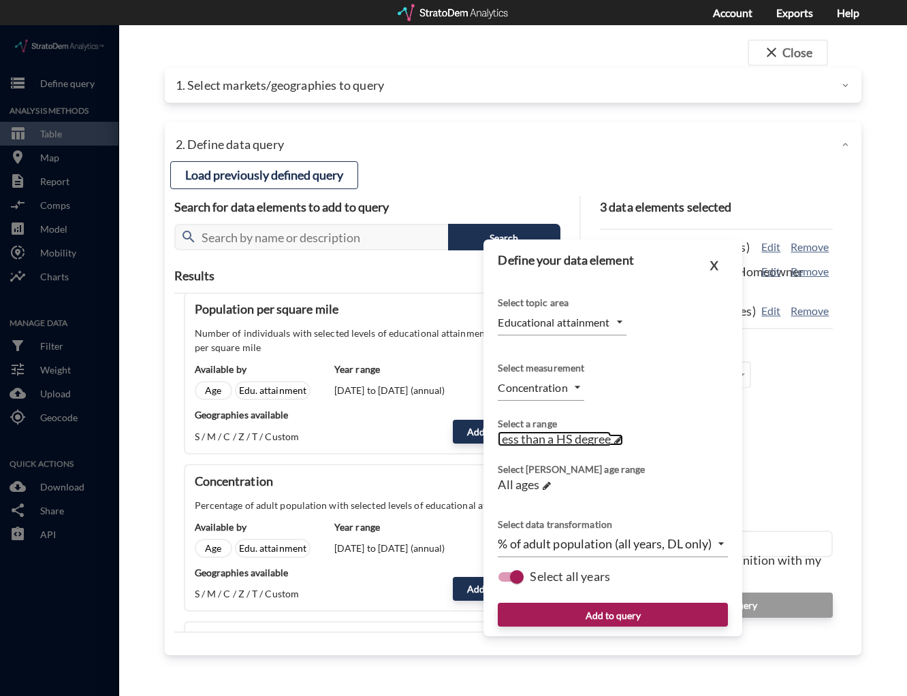
click span "less than a HS degree"
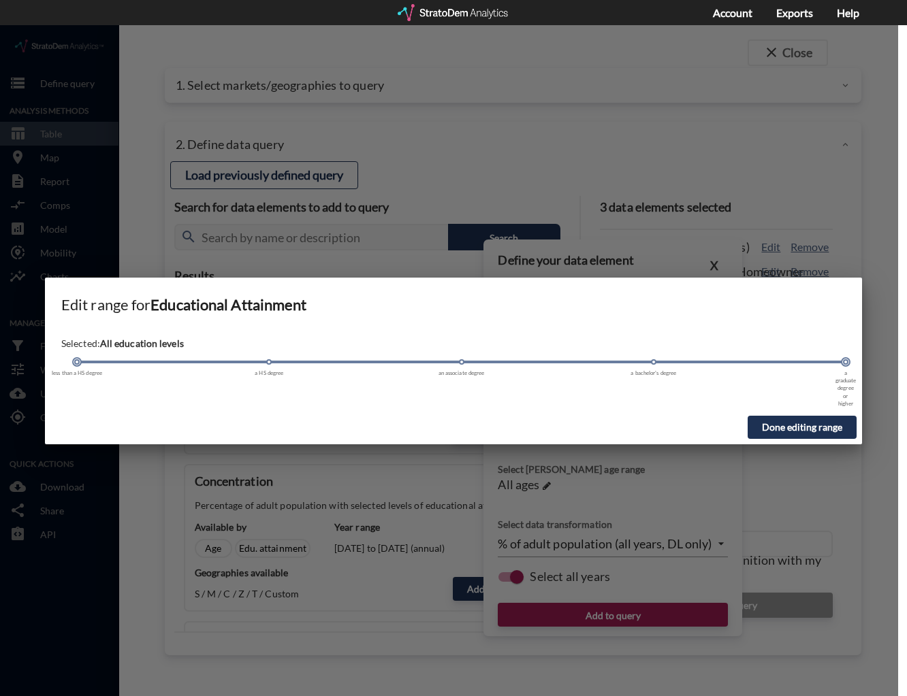
drag, startPoint x: 78, startPoint y: 335, endPoint x: 798, endPoint y: 421, distance: 725.3
click div "Edit range for Educational Attainment Selected: All education levels less than …"
drag, startPoint x: 78, startPoint y: 337, endPoint x: 638, endPoint y: 380, distance: 561.8
click div "Selected: a bachelor's degree or more less than a HS degree a HS degree an asso…"
click button "Done editing range"
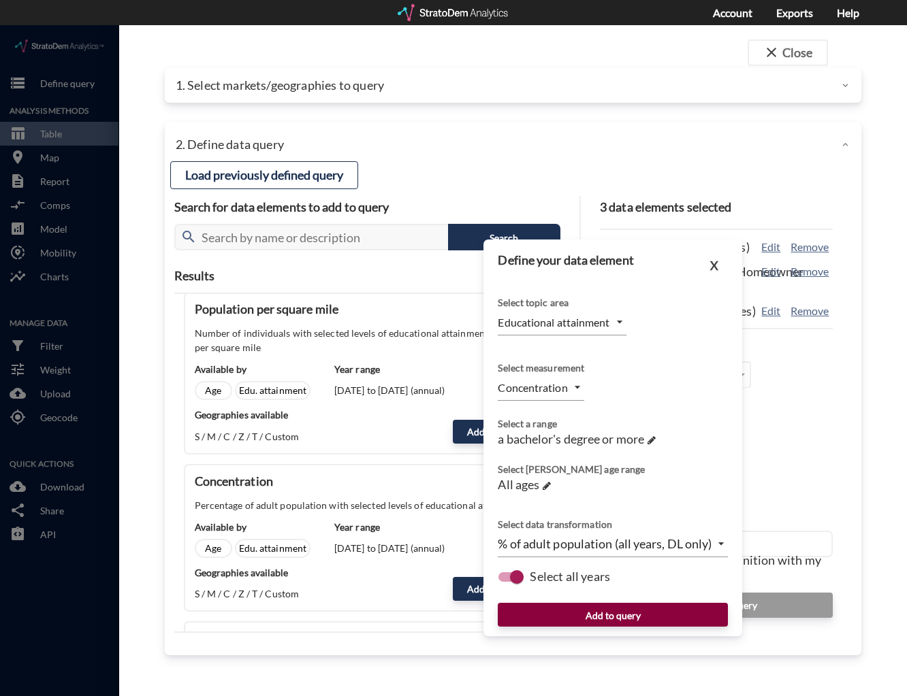
click button "Add to query"
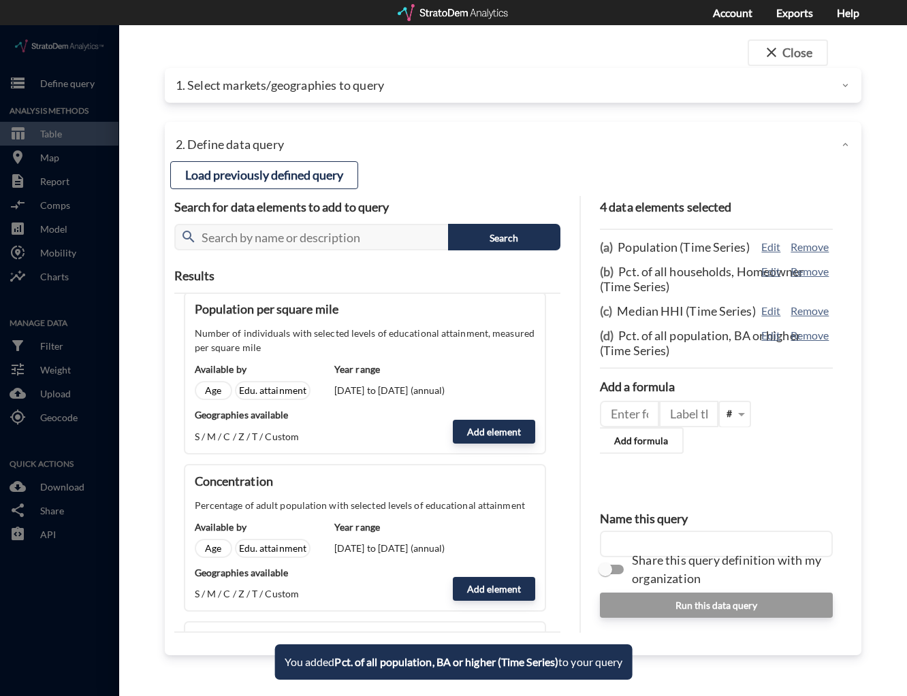
click input "text"
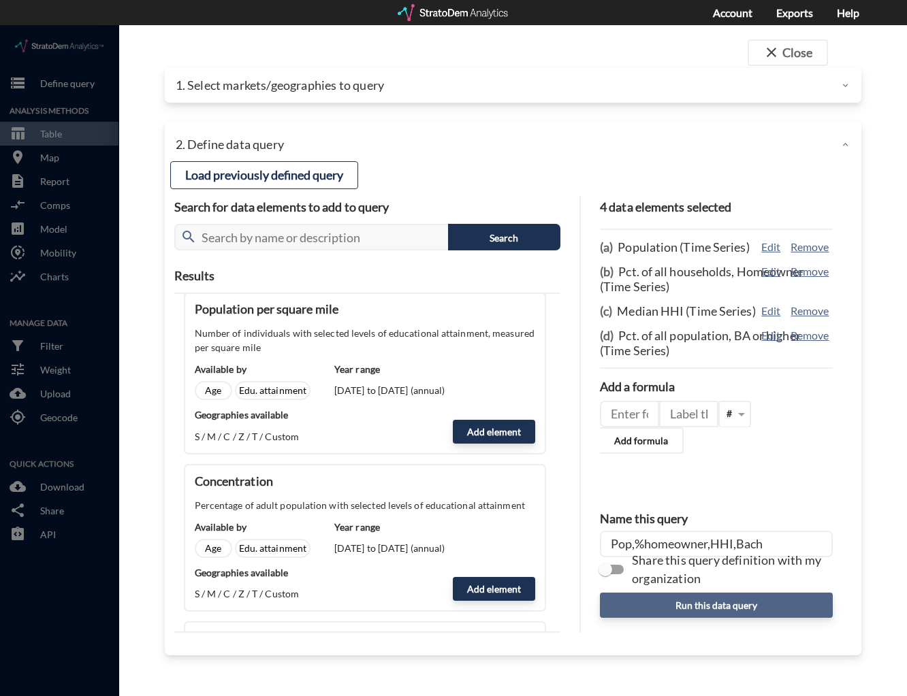
type input "Pop,%homeowner,HHI,Bach"
click button "Run this data query"
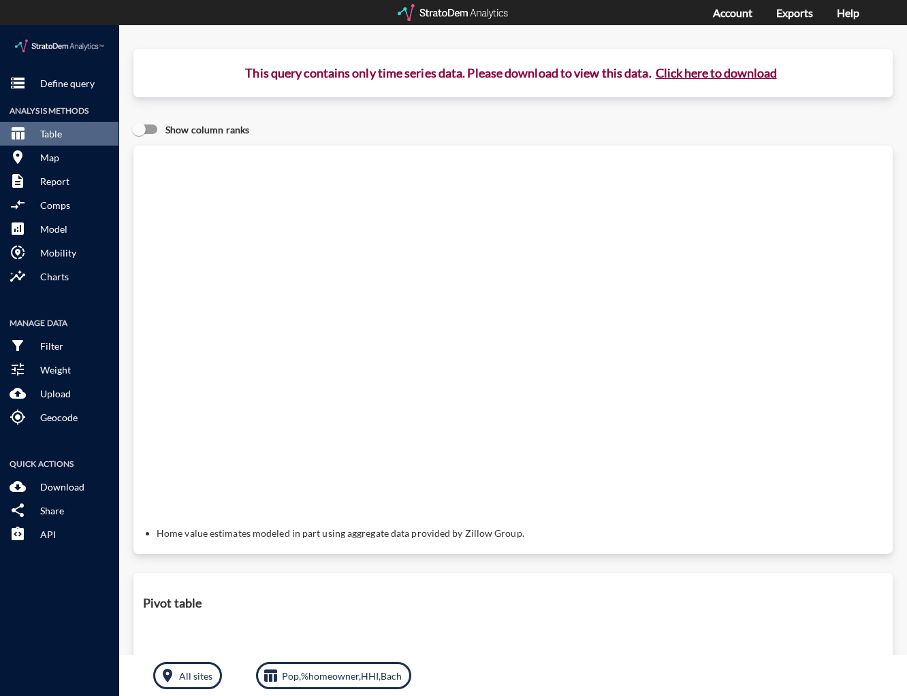
click button "Click here to download"
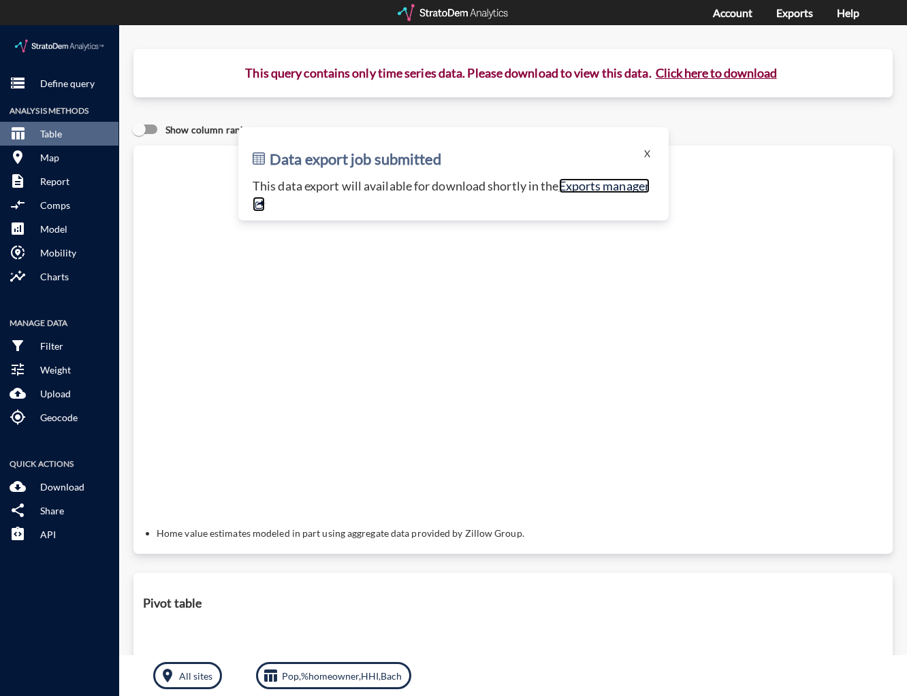
click link "Exports manager"
click button "storage Define query"
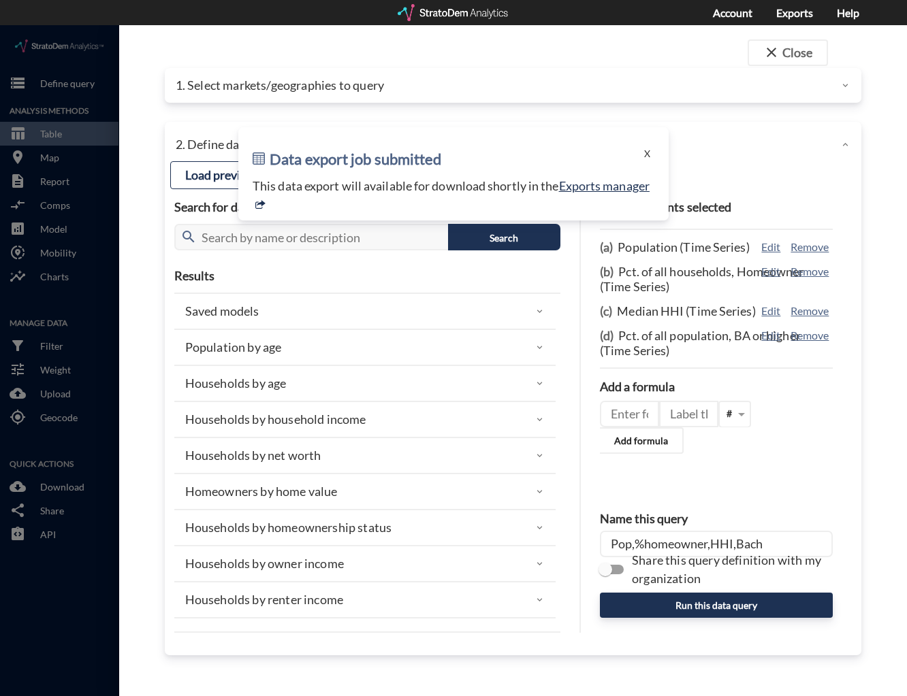
click p "1. Select markets/geographies to query"
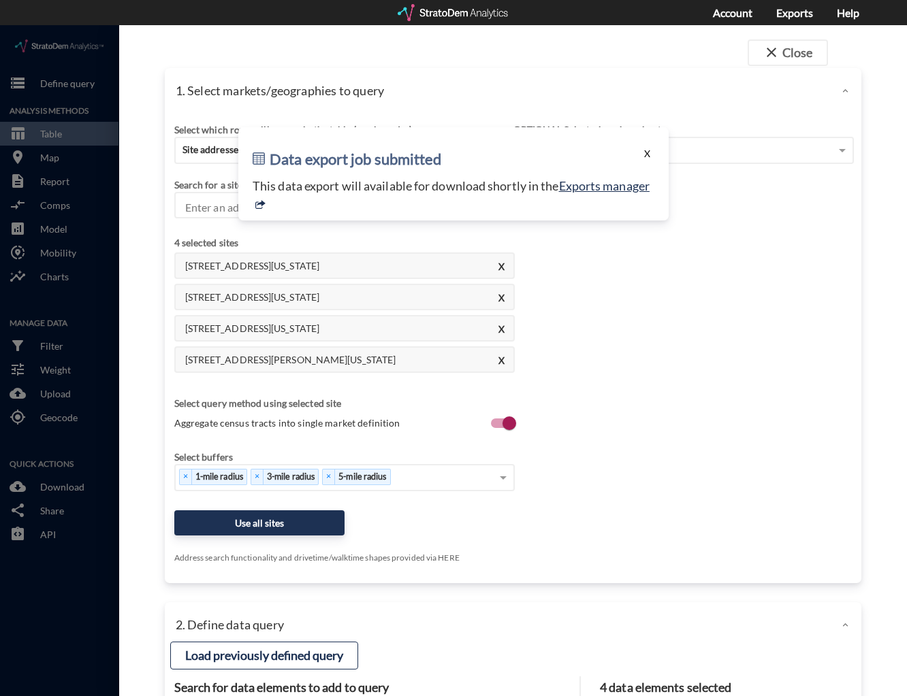
click button "X"
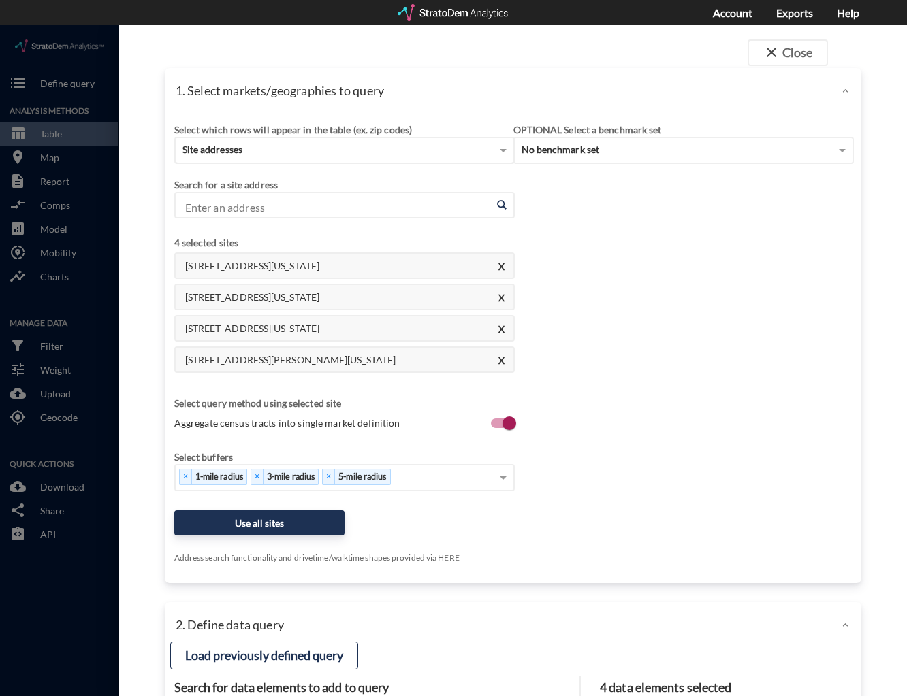
click div "Site addresses"
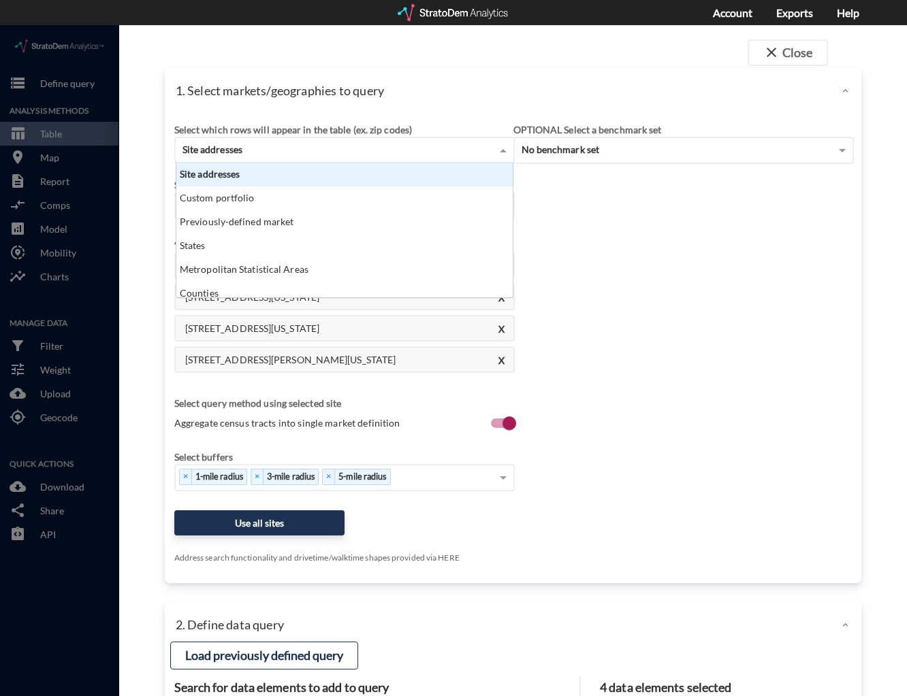
scroll to position [125, 328]
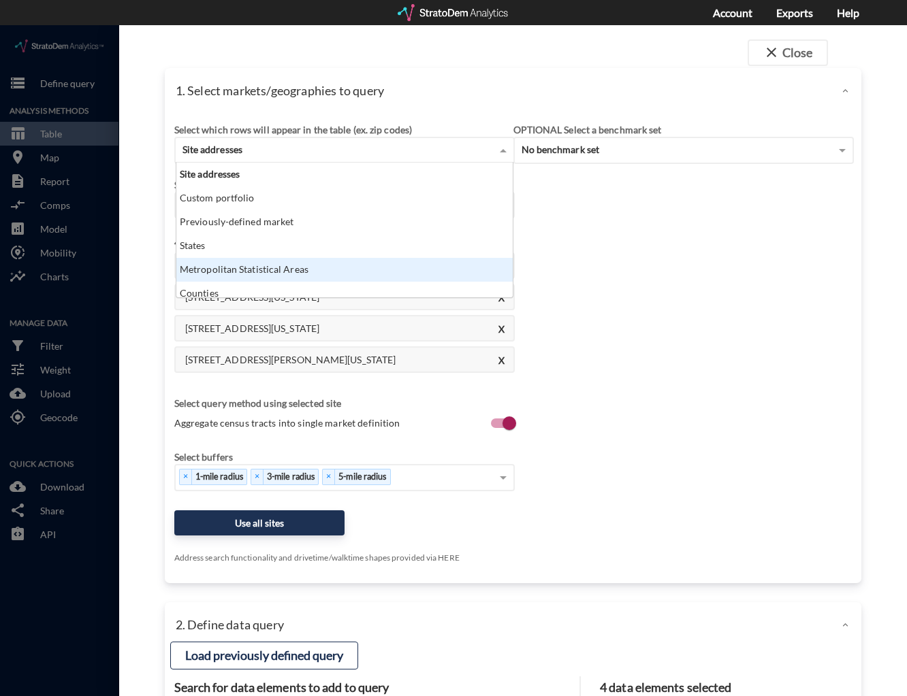
click div "Metropolitan Statistical Areas"
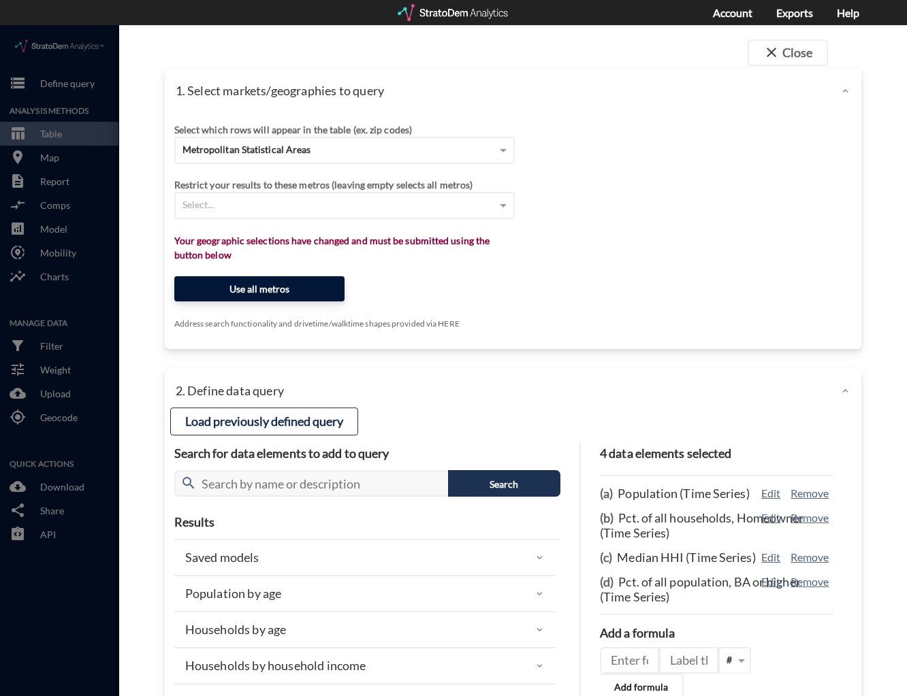
click button "Use all metros"
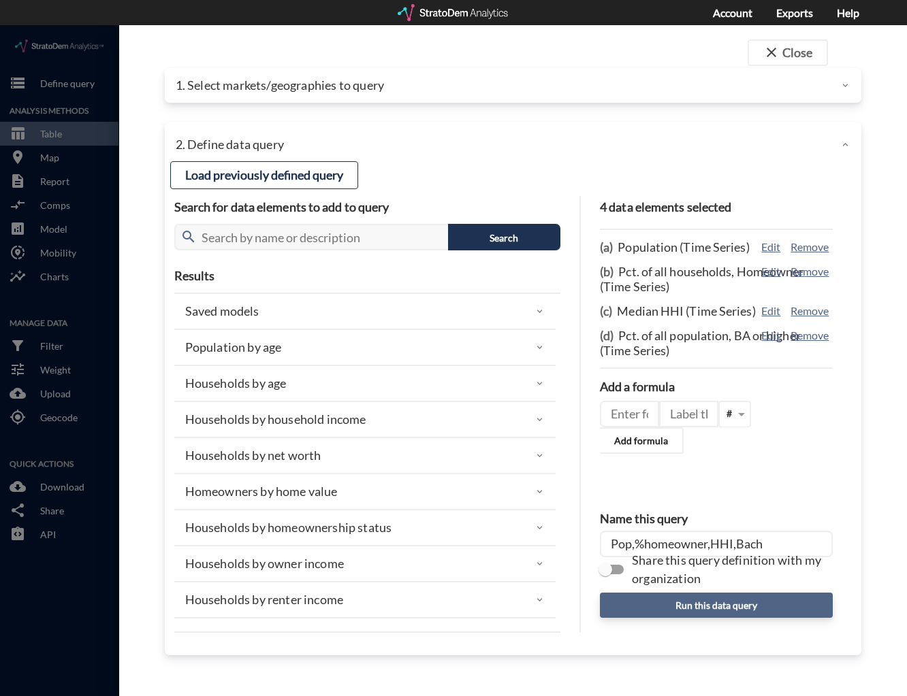
click button "Run this data query"
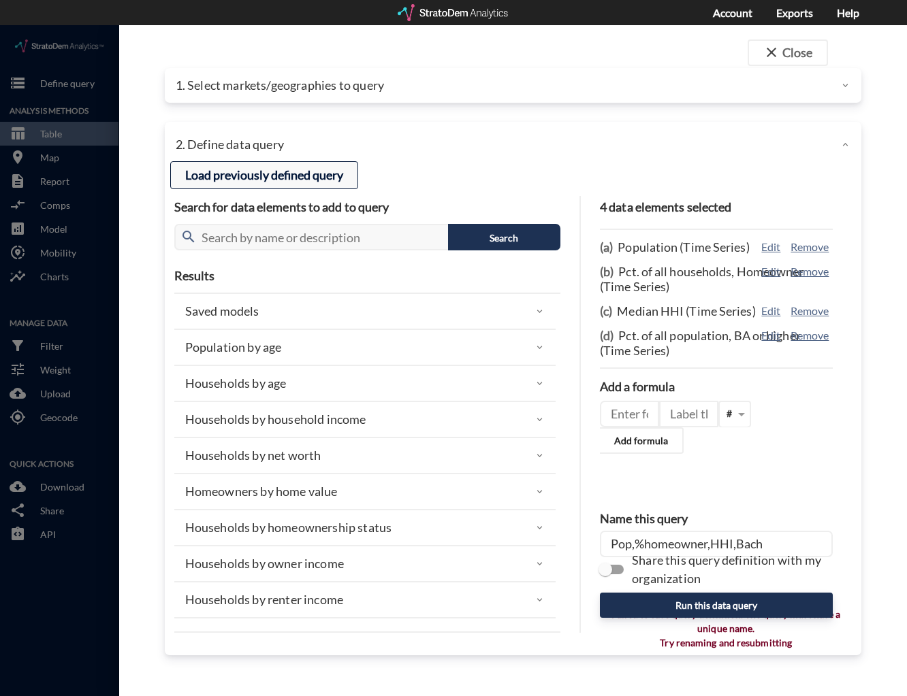
click button "Load previously defined query"
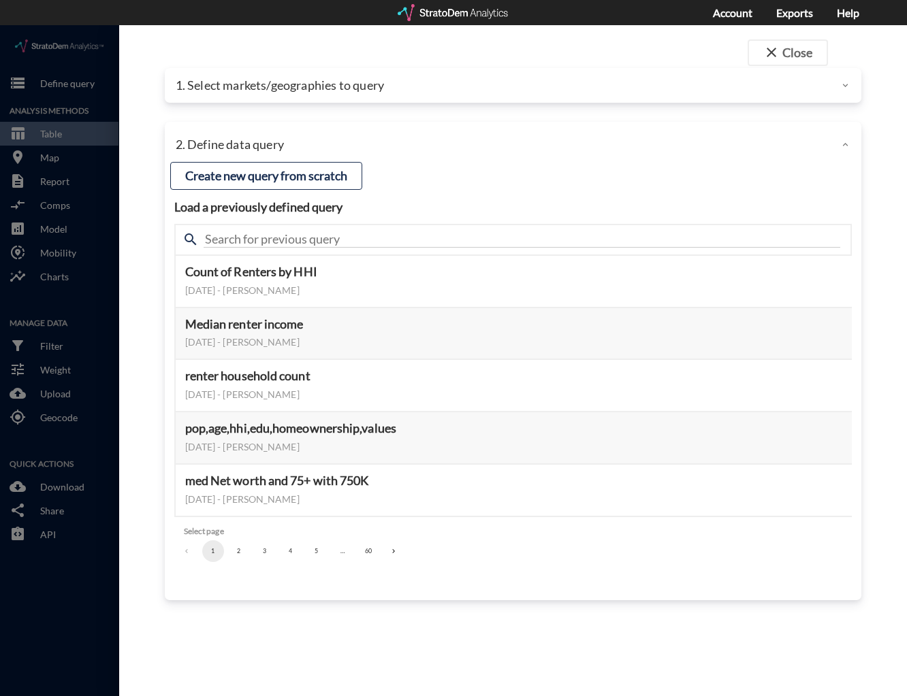
click li "2"
click button "2"
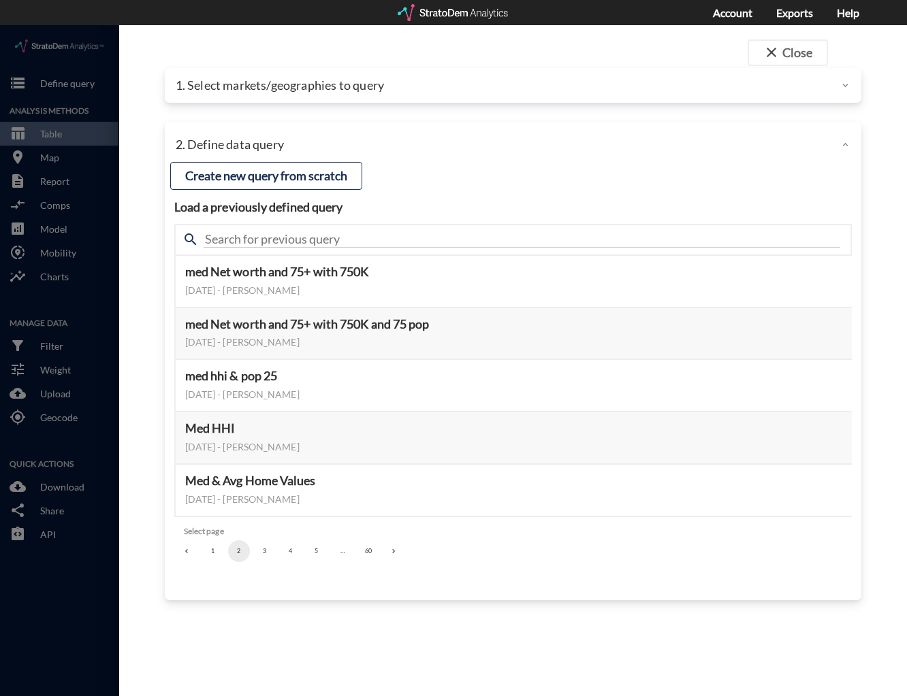
click button "1"
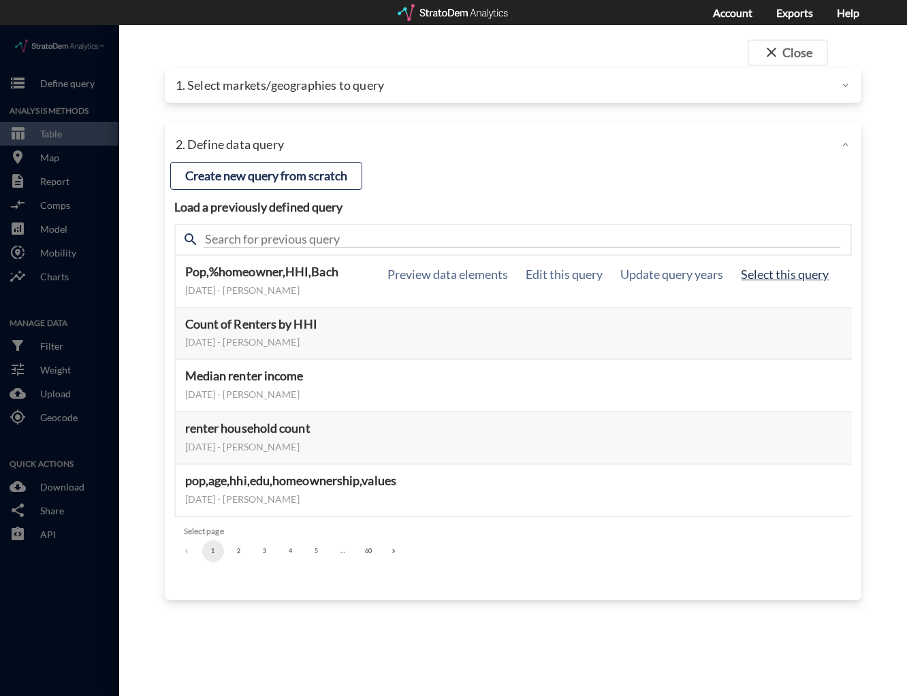
click button "Select this query"
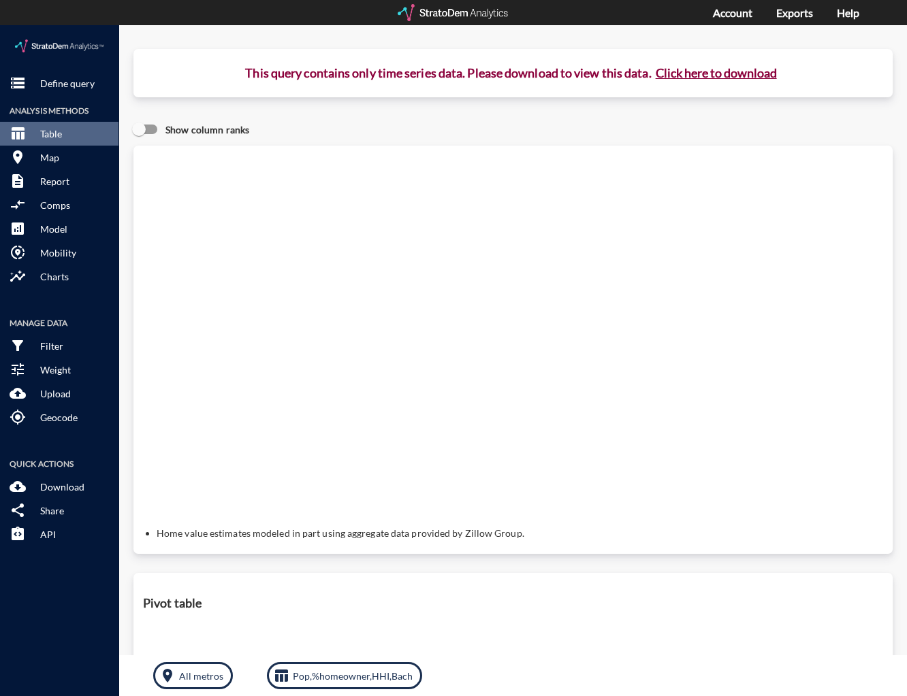
click button "Click here to download"
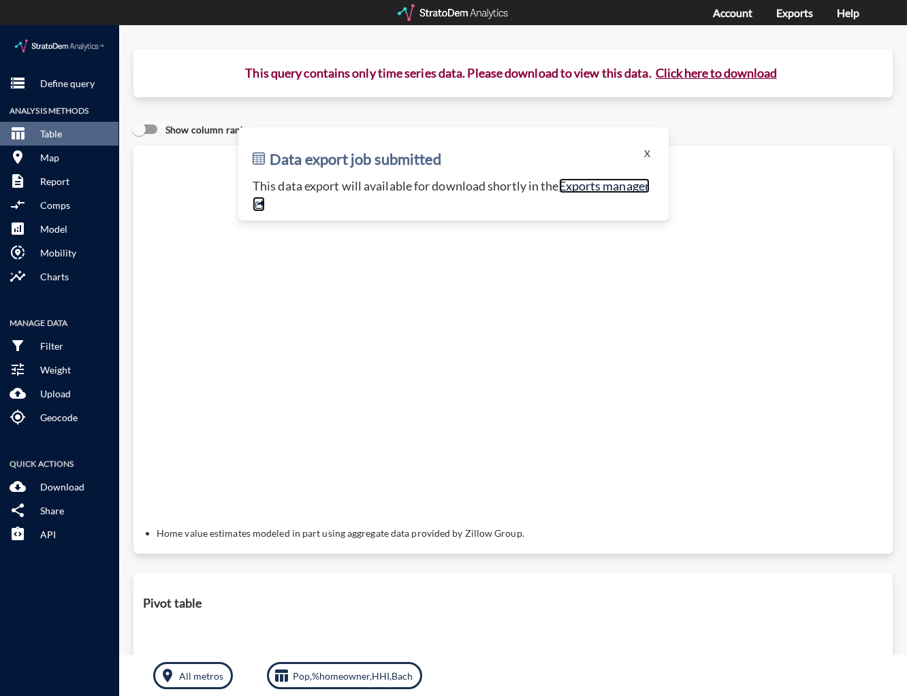
click link "Exports manager"
click button "storage Define query"
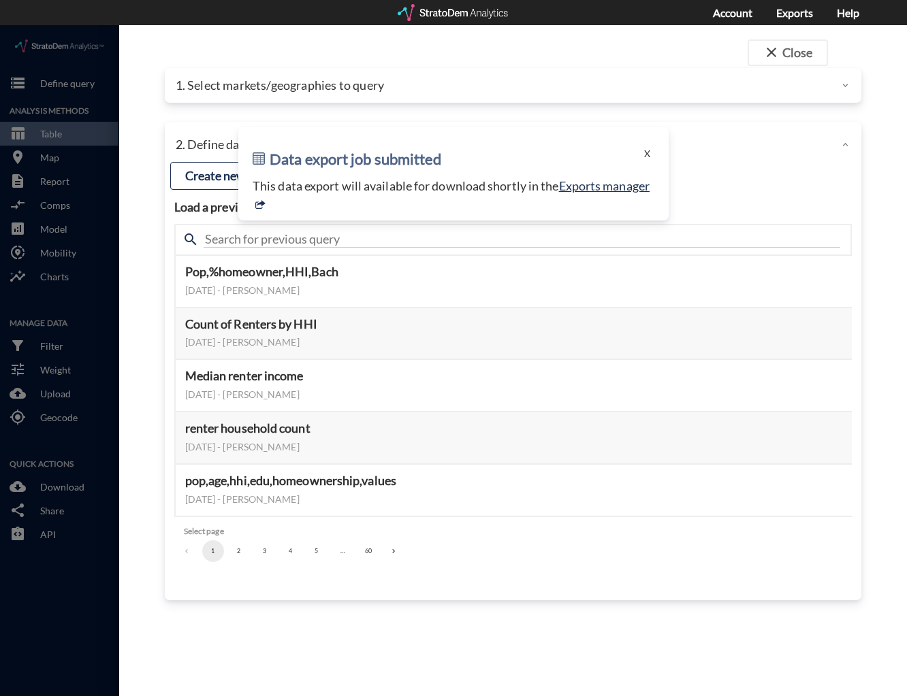
click p "1. Select markets/geographies to query"
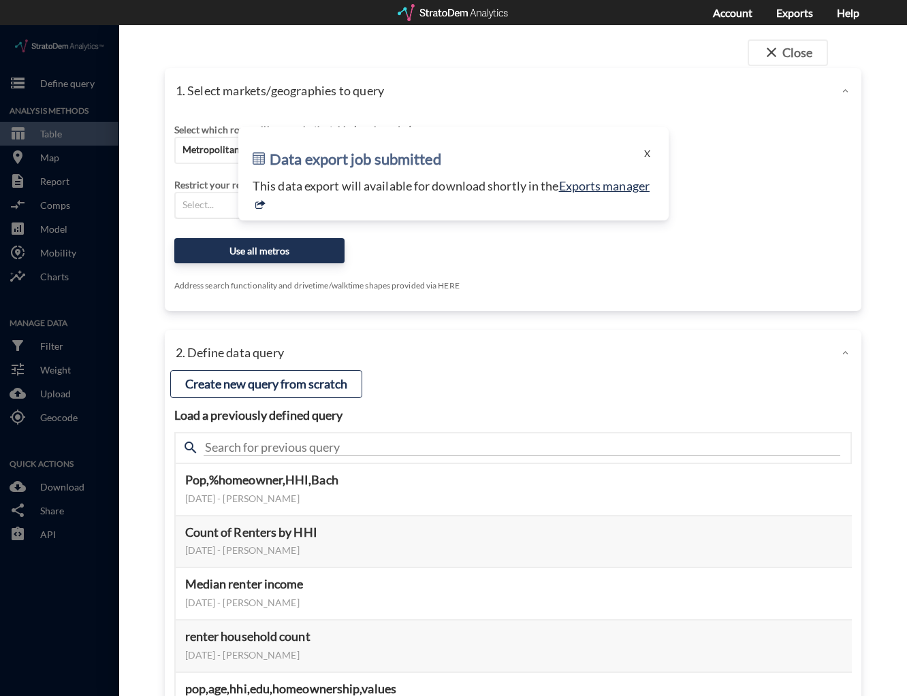
click div "Select..."
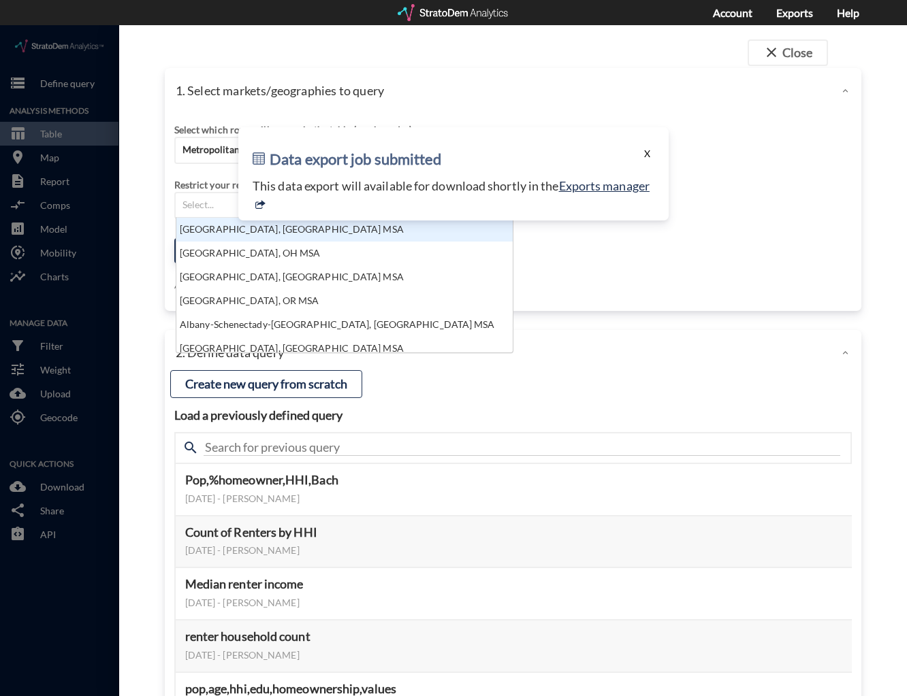
click button "X"
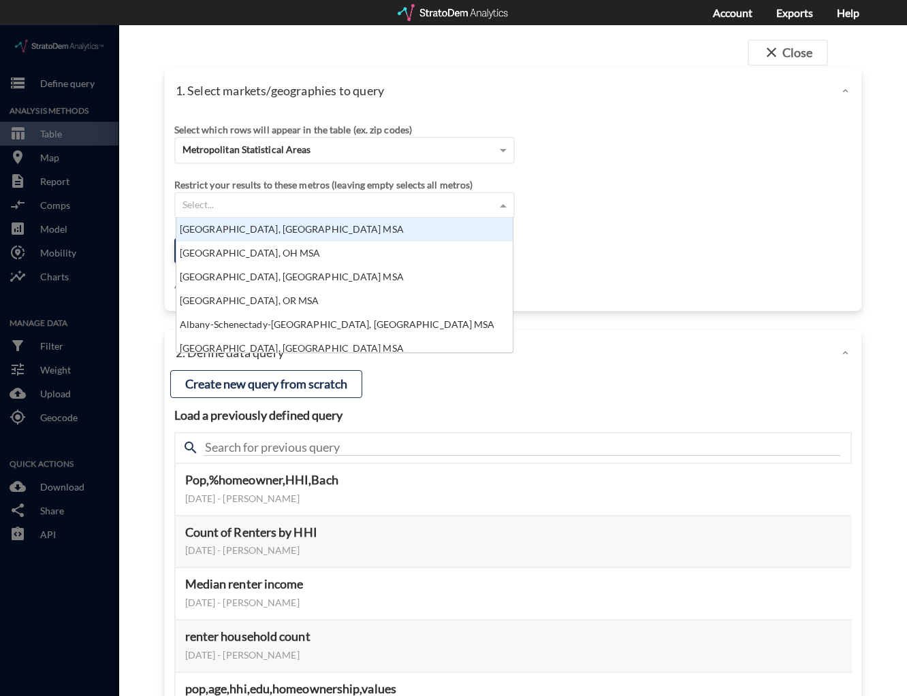
click div "Select..."
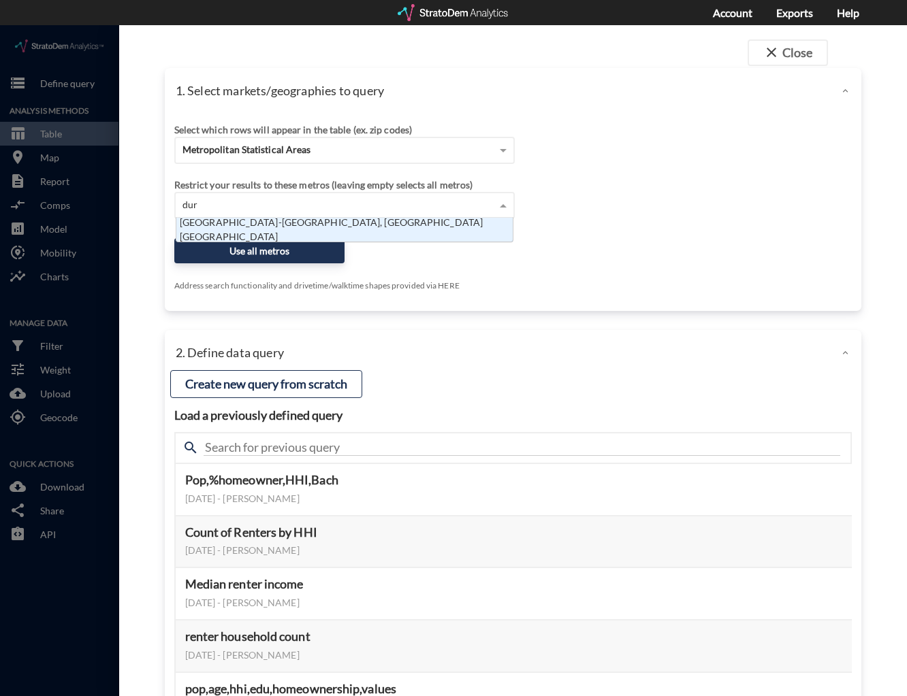
type input "durh"
click div "Durham-Chapel Hill, NC MSA"
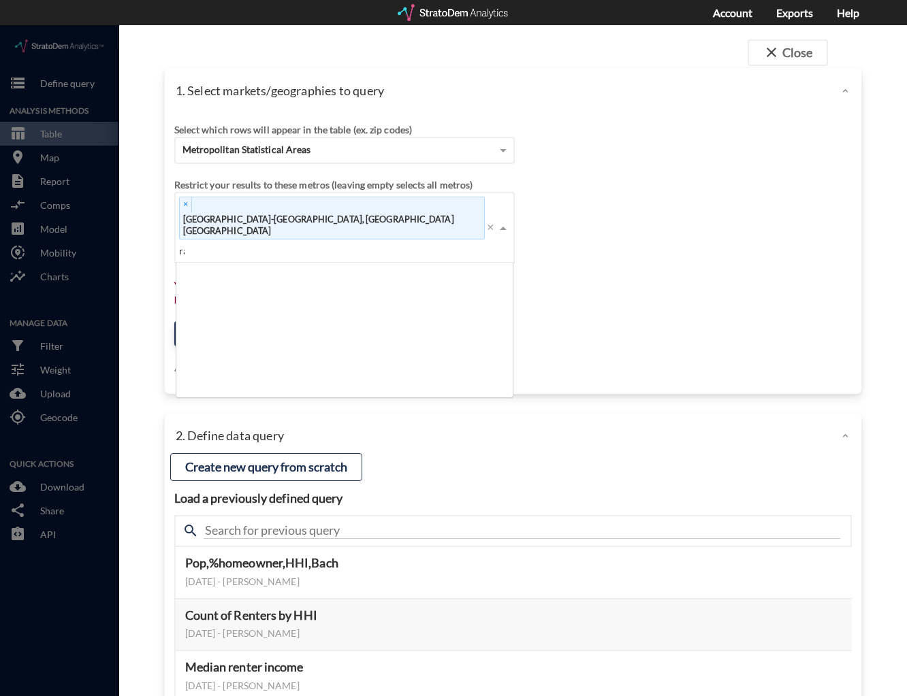
scroll to position [11, 9]
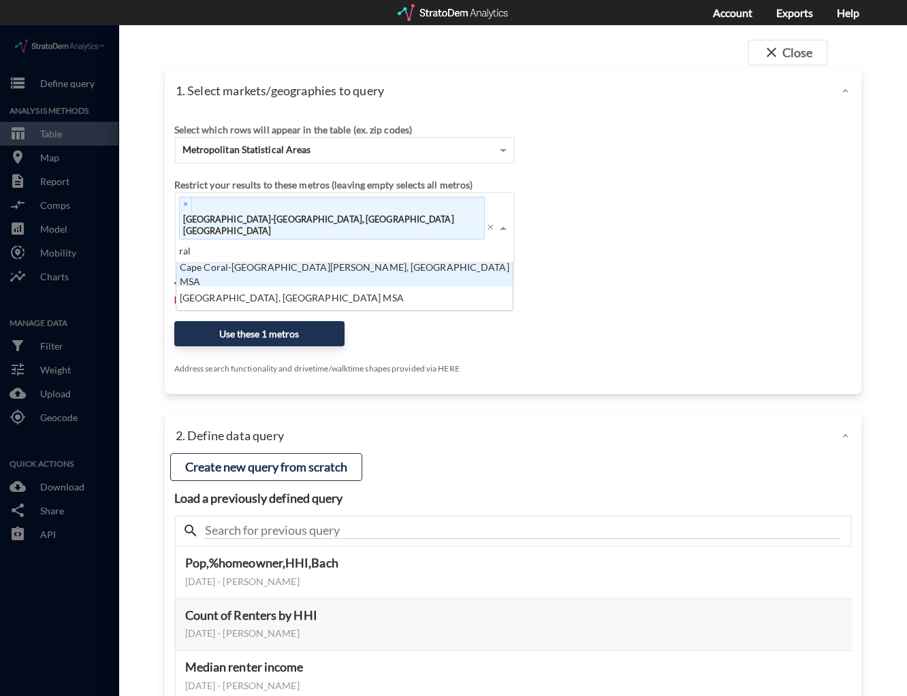
type input "rale"
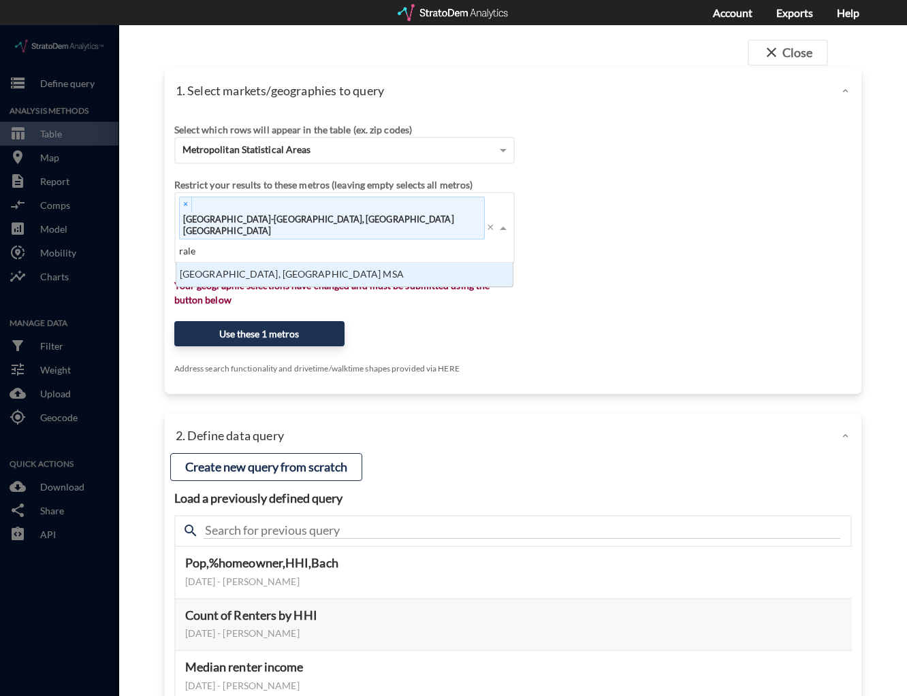
click div "Raleigh, NC MSA"
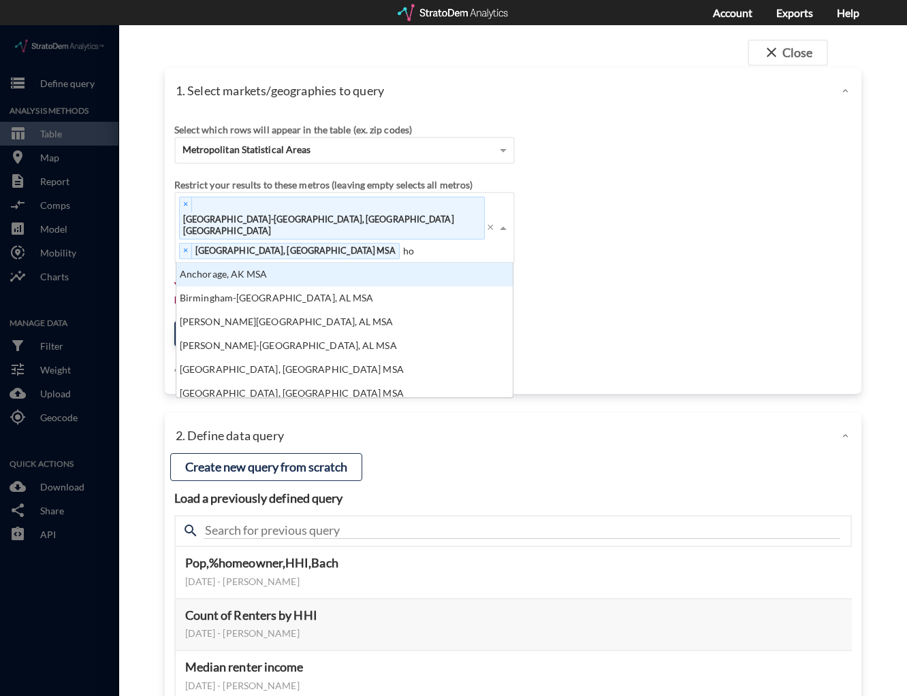
scroll to position [11, 9]
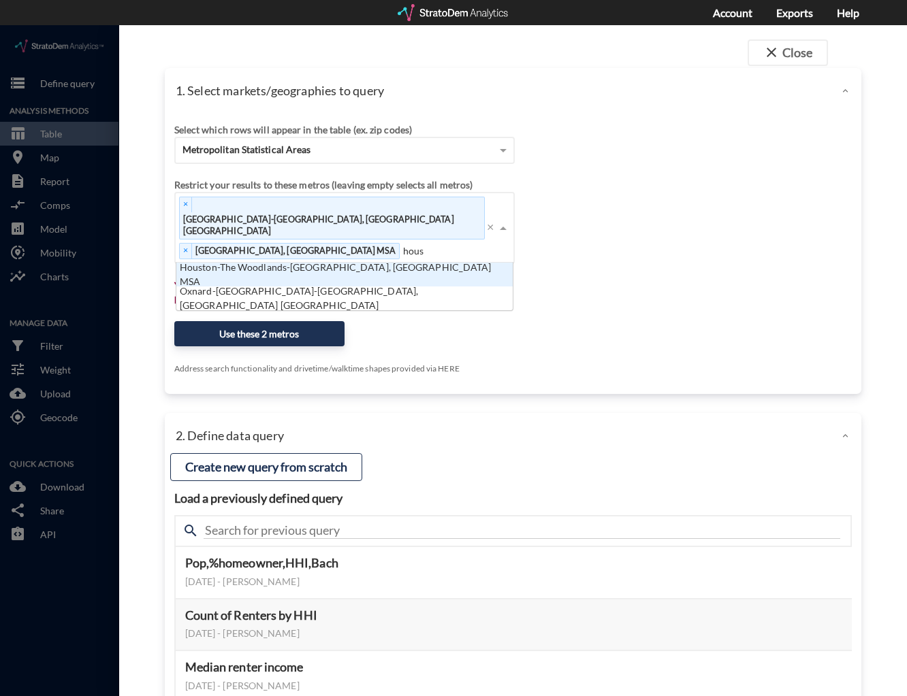
type input "houst"
click div "Houston-The Woodlands-Sugar Land, TX MSA"
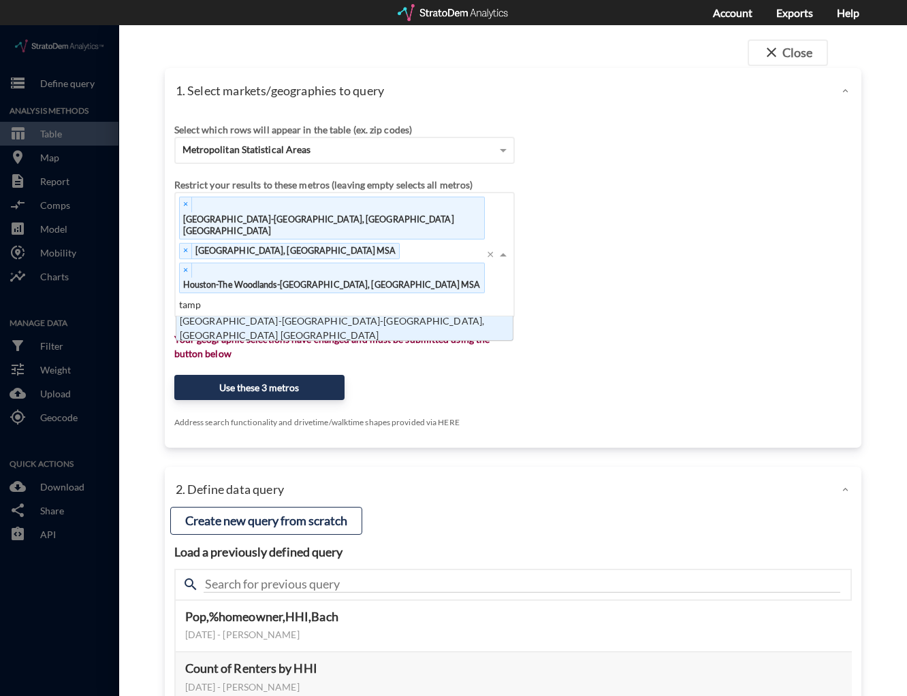
type input "tampa"
click div "Tampa-St. Petersburg-Clearwater, FL MSA"
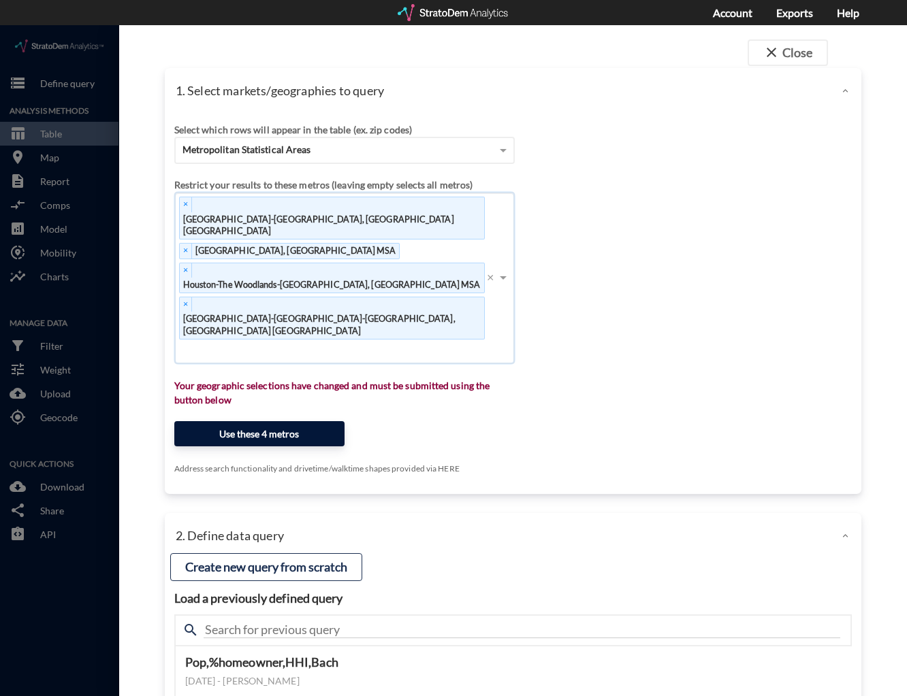
click button "Use these 4 metros"
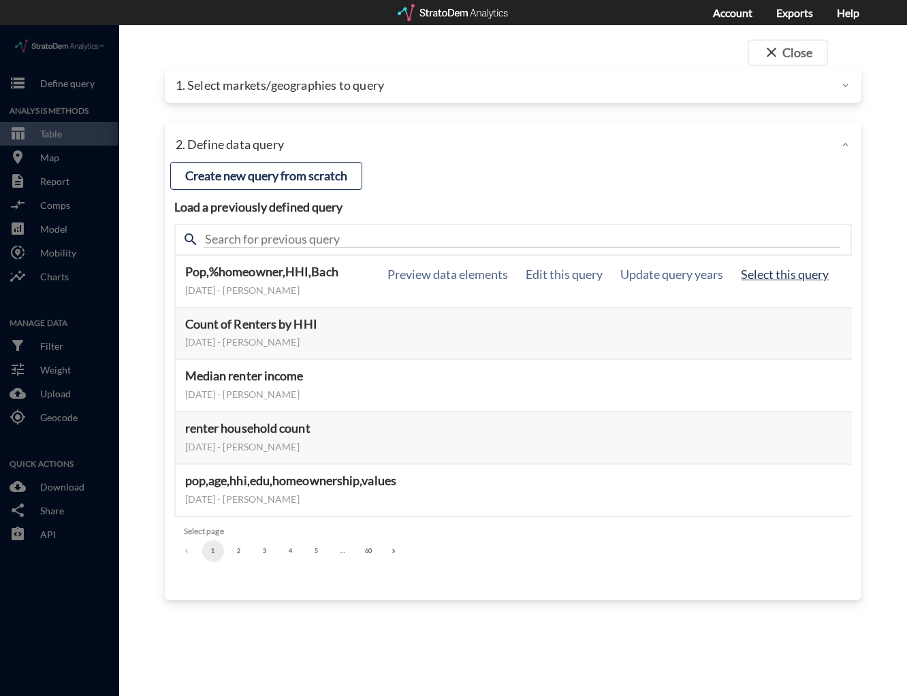
click button "Select this query"
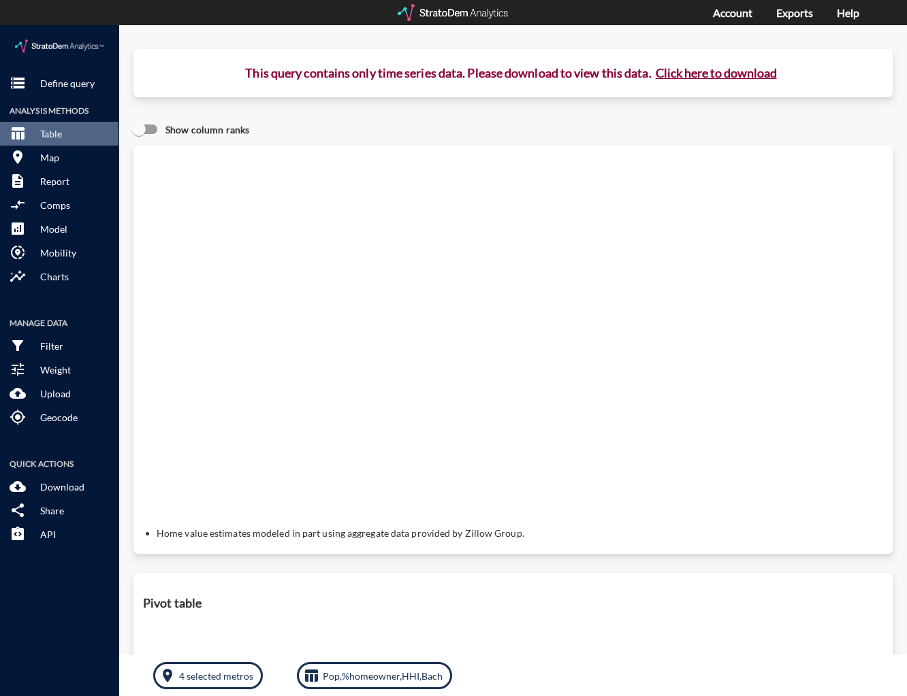
click button "Click here to download"
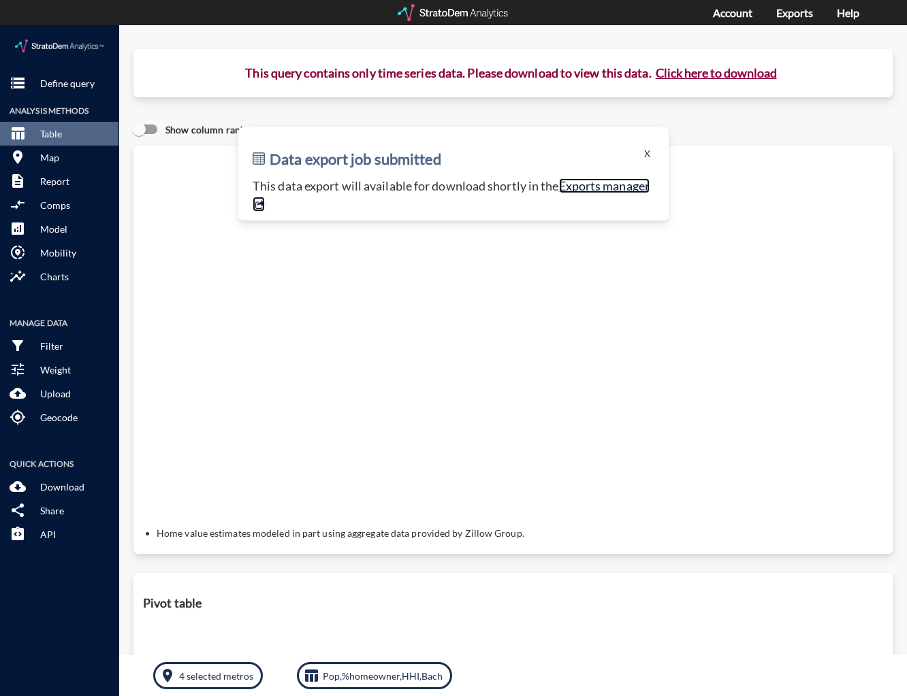
click link "Exports manager"
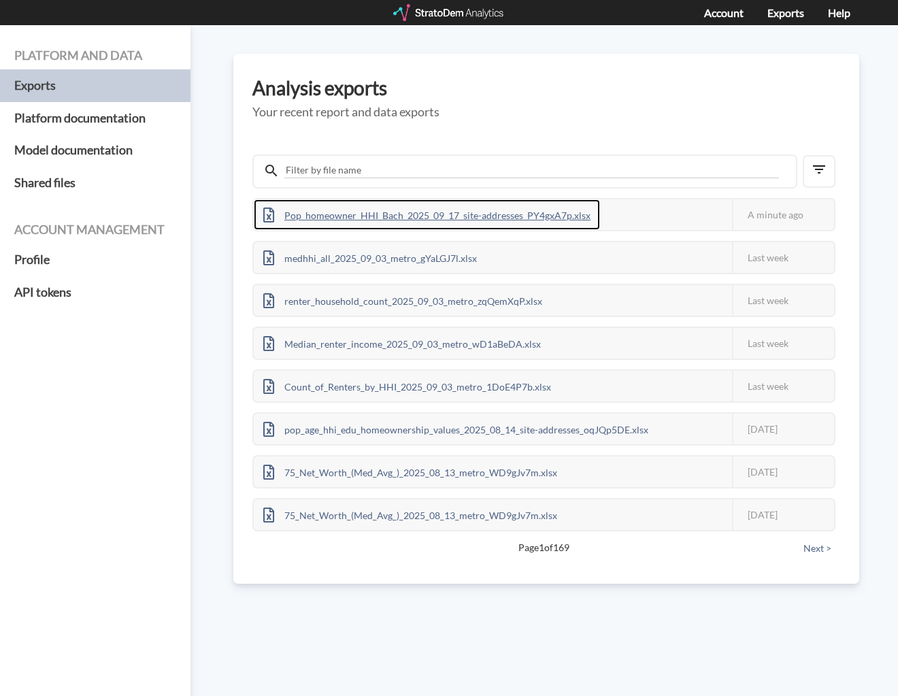
click at [482, 221] on div "Pop_homeowner_HHI_Bach_2025_09_17_site-addresses_PY4gxA7p.xlsx" at bounding box center [427, 214] width 346 height 31
click at [491, 226] on div "Pop_homeowner_HHI_Bach_2025_09_17_metro_PY4gxA7p.xlsx" at bounding box center [410, 214] width 312 height 31
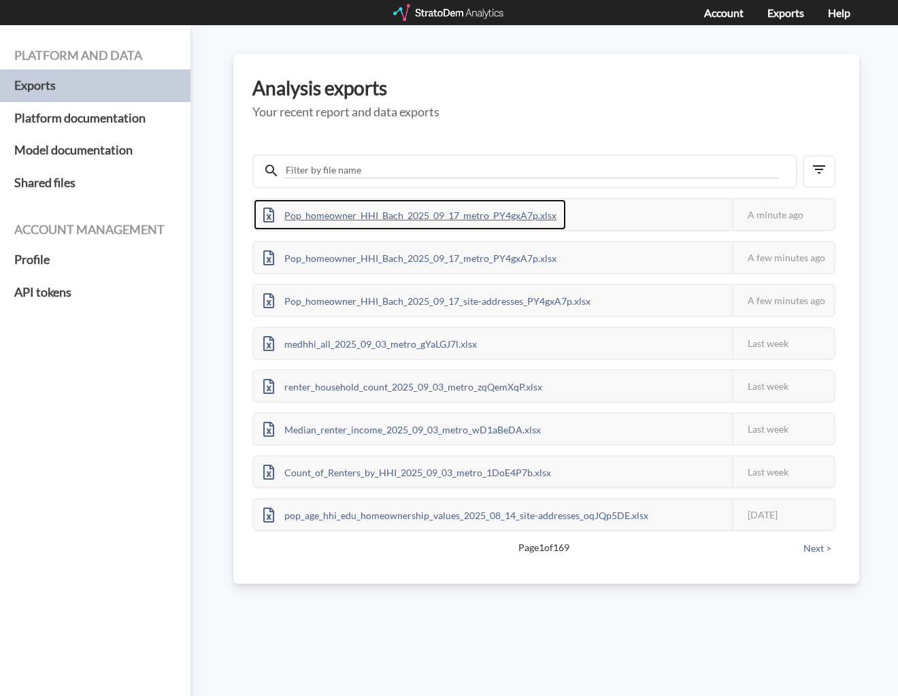
click at [504, 211] on div "Pop_homeowner_HHI_Bach_2025_09_17_metro_PY4gxA7p.xlsx" at bounding box center [410, 214] width 312 height 31
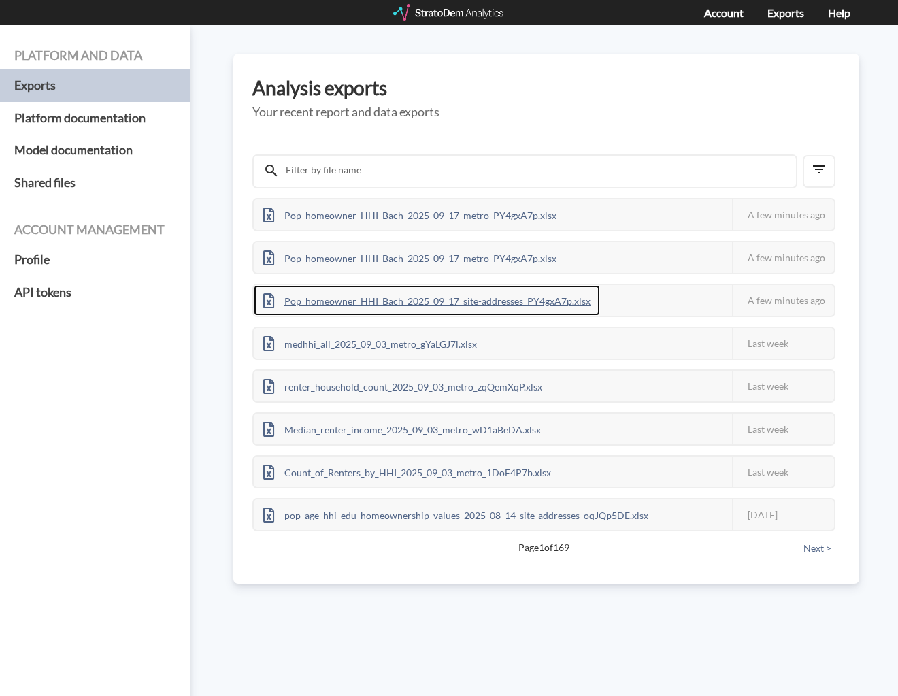
click at [555, 302] on div "Pop_homeowner_HHI_Bach_2025_09_17_site-addresses_PY4gxA7p.xlsx" at bounding box center [427, 300] width 346 height 31
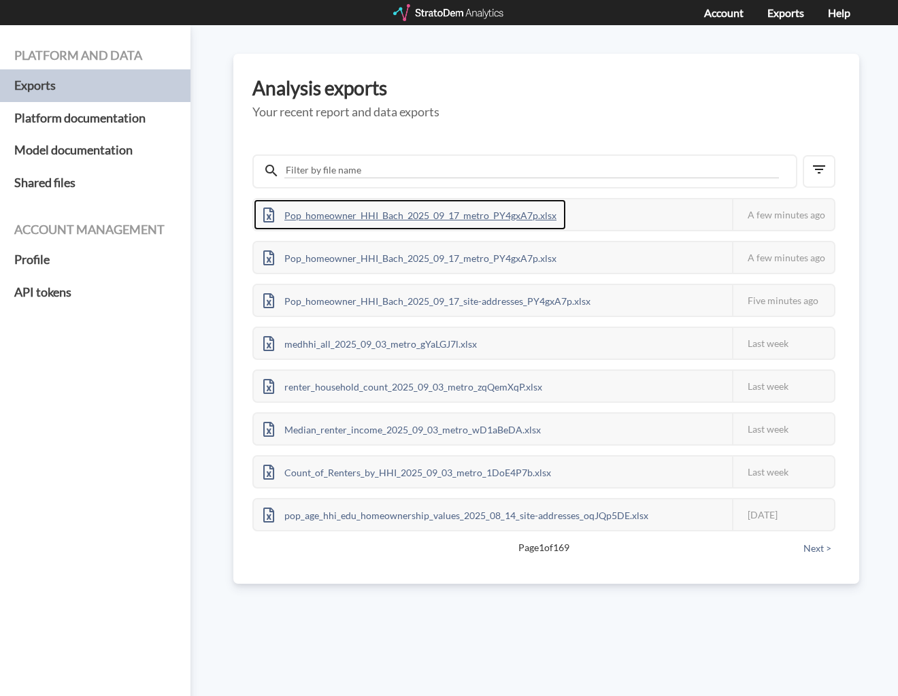
click at [521, 222] on div "Pop_homeowner_HHI_Bach_2025_09_17_metro_PY4gxA7p.xlsx" at bounding box center [410, 214] width 312 height 31
